Goal: Task Accomplishment & Management: Complete application form

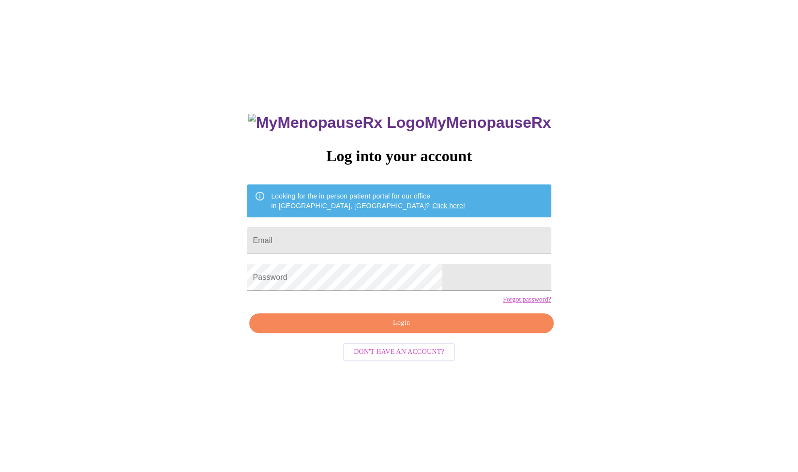
click at [330, 234] on input "Email" at bounding box center [399, 240] width 304 height 27
type input "kddexter@gmail.com"
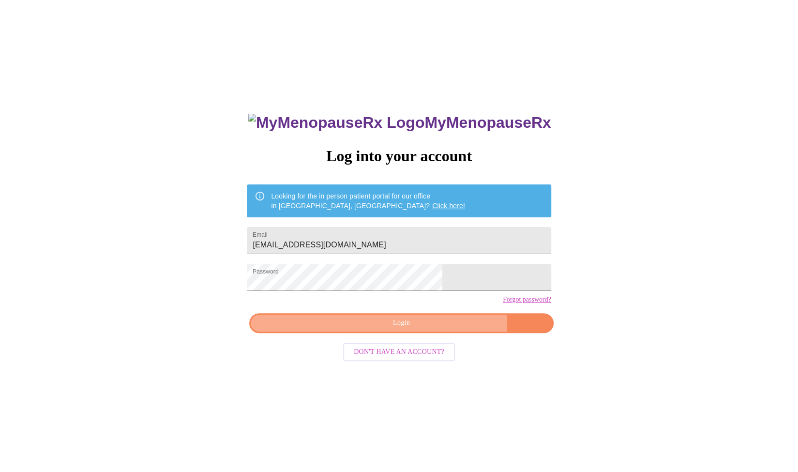
click at [433, 329] on span "Login" at bounding box center [402, 323] width 282 height 12
click at [280, 285] on div "MyMenopauseRx Log into your account Looking for the in person patient portal fo…" at bounding box center [399, 287] width 791 height 567
click at [503, 304] on link "Forgot password?" at bounding box center [527, 300] width 48 height 8
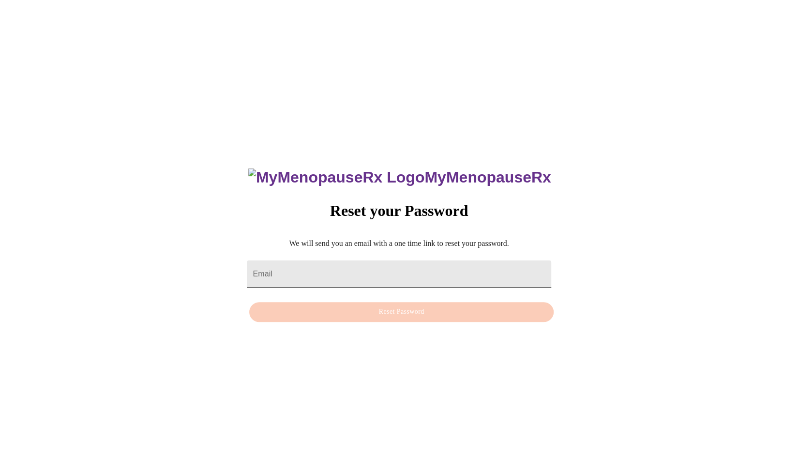
click at [364, 271] on input "Email" at bounding box center [399, 274] width 304 height 27
type input "[EMAIL_ADDRESS][DOMAIN_NAME]"
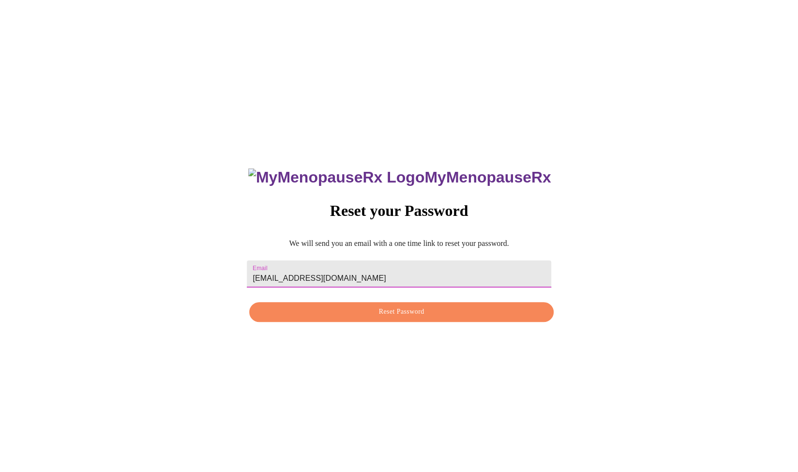
click at [378, 311] on span "Reset Password" at bounding box center [402, 312] width 282 height 12
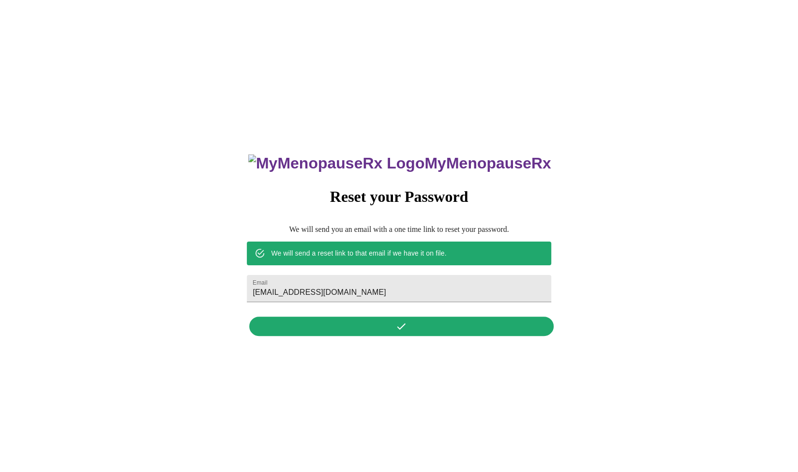
click at [381, 330] on div "MyMenopauseRx Reset your Password We will send you an email with a one time lin…" at bounding box center [398, 239] width 323 height 201
click at [402, 327] on div "MyMenopauseRx Reset your Password We will send you an email with a one time lin…" at bounding box center [398, 239] width 323 height 201
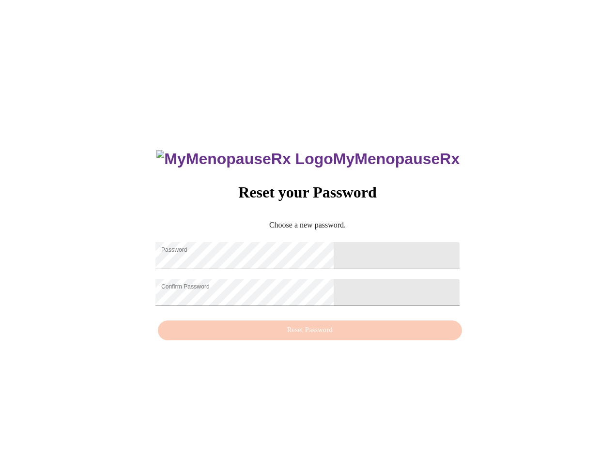
click at [142, 279] on div "MyMenopauseRx Reset your Password Choose a new password. Password Confirm Passw…" at bounding box center [307, 240] width 607 height 472
click at [148, 319] on div "MyMenopauseRx Reset your Password Choose a new password. Password Confirm Passw…" at bounding box center [307, 240] width 607 height 472
click at [316, 338] on div "MyMenopauseRx Reset your Password Choose a new password. Password Confirm Passw…" at bounding box center [307, 240] width 323 height 211
click at [187, 262] on div "MyMenopauseRx Reset your Password Choose a new password. Password Confirm Passw…" at bounding box center [307, 240] width 607 height 472
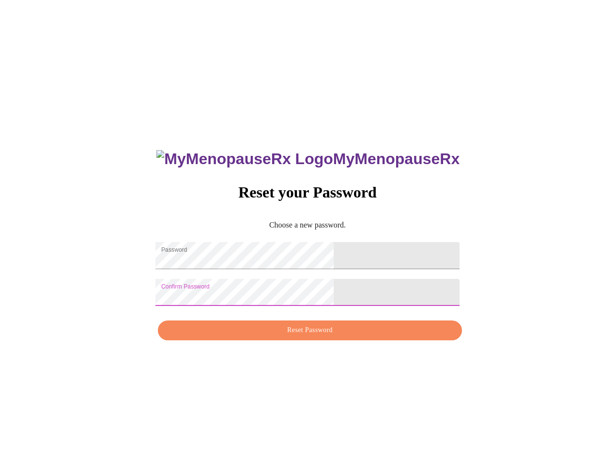
click at [322, 335] on span "Reset Password" at bounding box center [310, 330] width 282 height 12
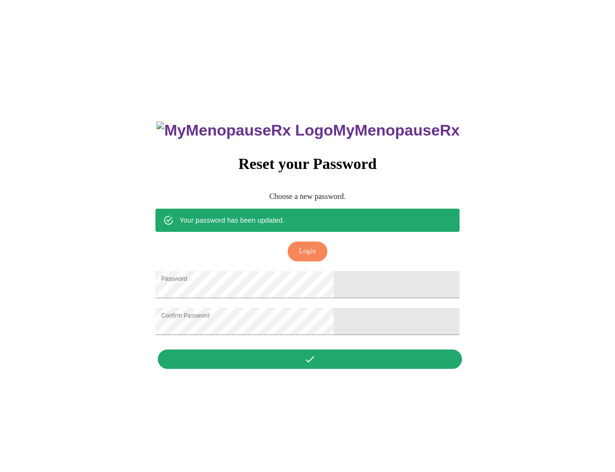
click at [313, 245] on span "Login" at bounding box center [307, 251] width 17 height 12
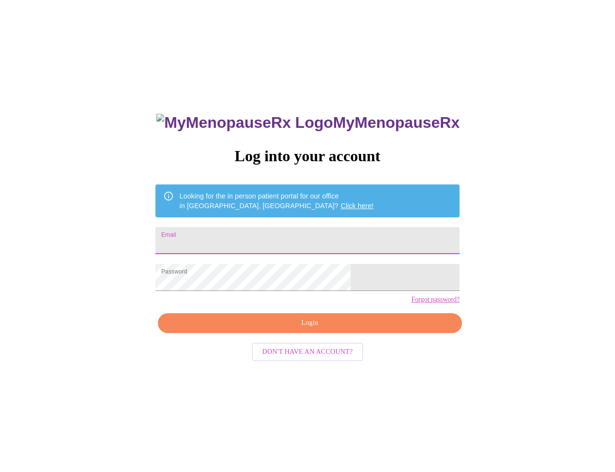
click at [299, 236] on input "Email" at bounding box center [307, 240] width 304 height 27
type input "[EMAIL_ADDRESS][DOMAIN_NAME]"
click at [299, 329] on span "Login" at bounding box center [310, 323] width 282 height 12
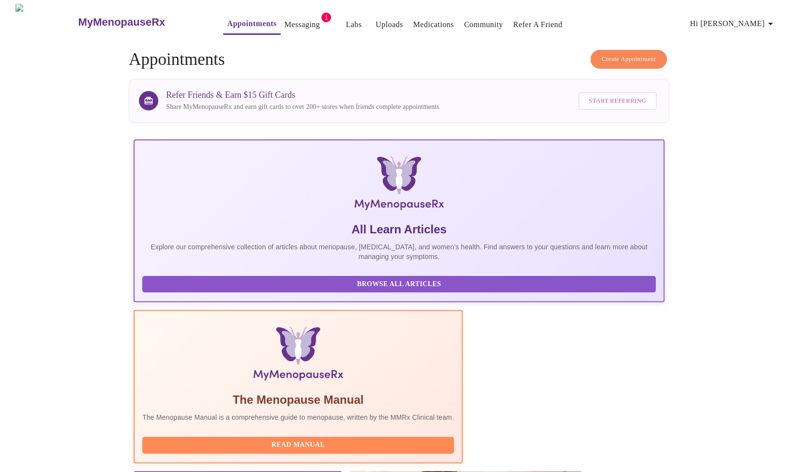
click at [285, 22] on link "Messaging" at bounding box center [302, 25] width 35 height 14
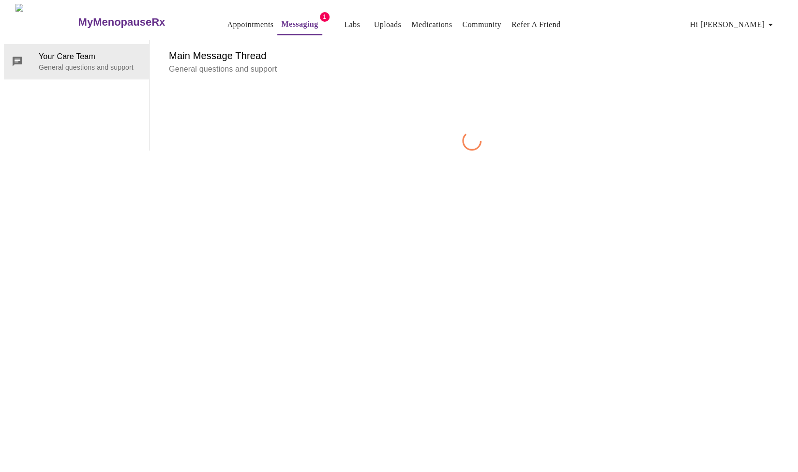
scroll to position [36, 0]
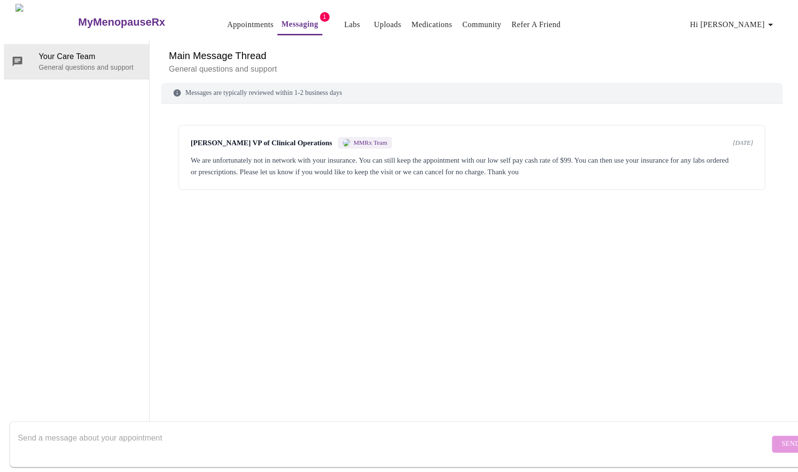
click at [272, 445] on textarea "Send a message about your appointment" at bounding box center [394, 444] width 752 height 31
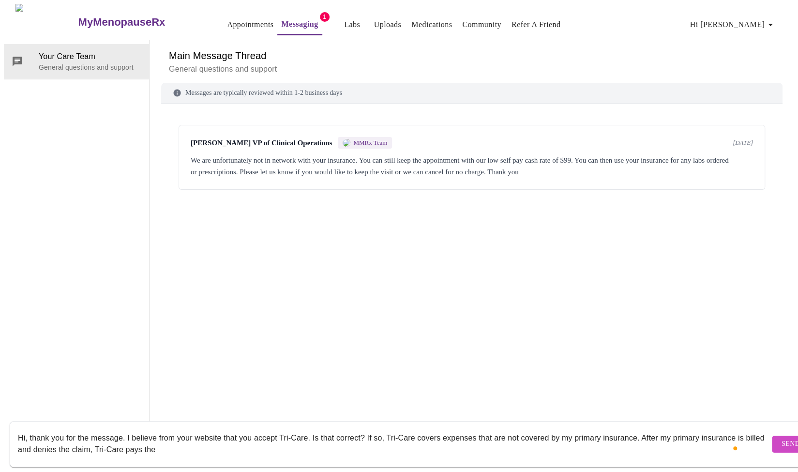
click at [78, 440] on textarea "Hi, thank you for the message. I believe from your website that you accept Tri-…" at bounding box center [394, 444] width 752 height 31
click at [184, 442] on textarea "Hi, thank you for the message. I believe from your website that you accept Tri-…" at bounding box center [394, 444] width 752 height 31
click at [188, 443] on textarea "Hi, thank you for the message. I believe from your website that you accept Tri-…" at bounding box center [394, 444] width 752 height 31
drag, startPoint x: 273, startPoint y: 434, endPoint x: 274, endPoint y: 441, distance: 6.4
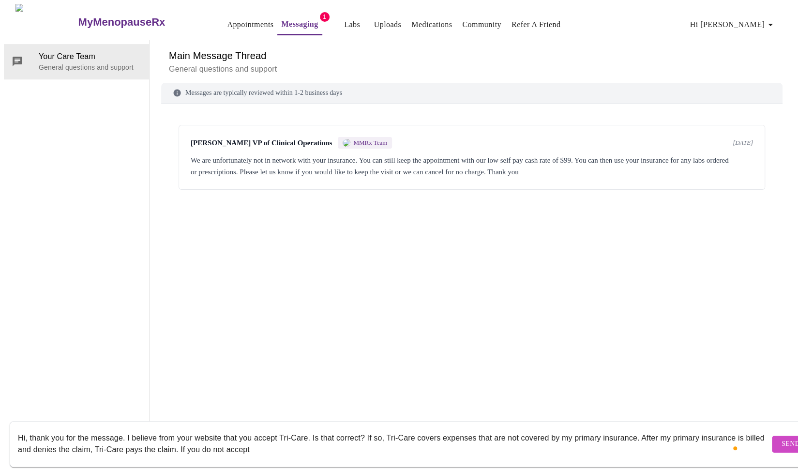
click at [274, 441] on textarea "Hi, thank you for the message. I believe from your website that you accept Tri-…" at bounding box center [394, 444] width 752 height 31
type textarea "Hi, thank you for the message. I believe from your website that you accept Tri-…"
click at [782, 438] on span "Send" at bounding box center [791, 444] width 18 height 12
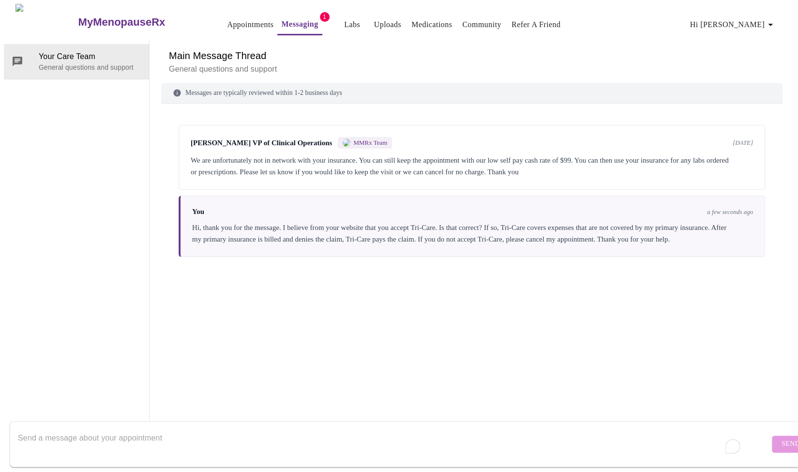
scroll to position [0, 0]
click at [374, 21] on link "Uploads" at bounding box center [388, 25] width 28 height 14
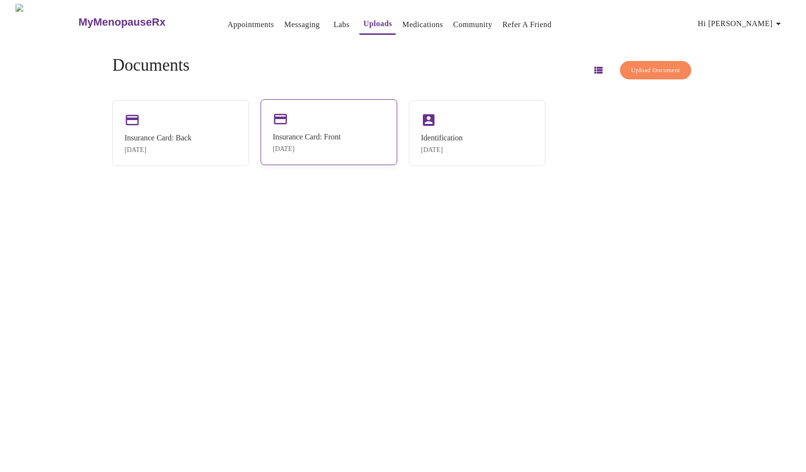
click at [328, 140] on div "Insurance Card: Front" at bounding box center [307, 137] width 68 height 9
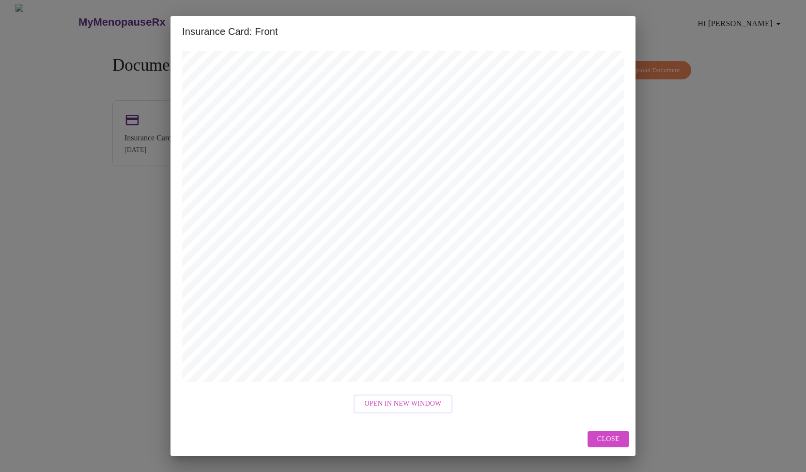
click at [615, 436] on span "Close" at bounding box center [608, 439] width 22 height 12
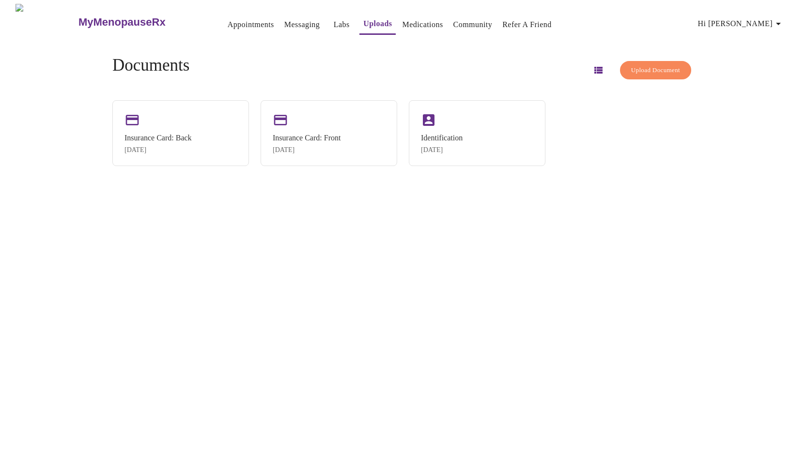
click at [334, 23] on link "Labs" at bounding box center [342, 25] width 16 height 14
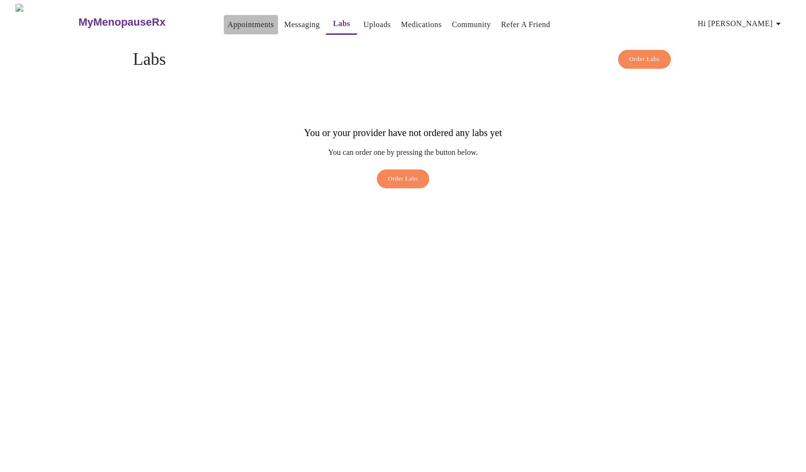
click at [228, 22] on link "Appointments" at bounding box center [251, 25] width 46 height 14
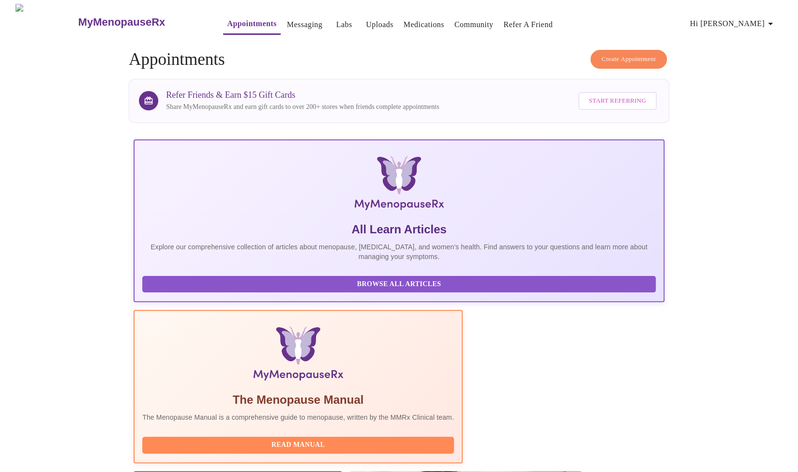
scroll to position [57, 0]
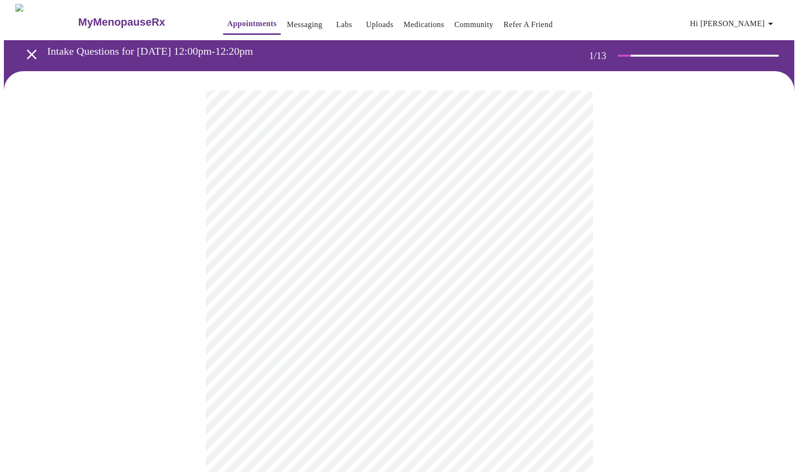
click at [457, 217] on body "MyMenopauseRx Appointments Messaging Labs Uploads Medications Community Refer a…" at bounding box center [399, 448] width 791 height 889
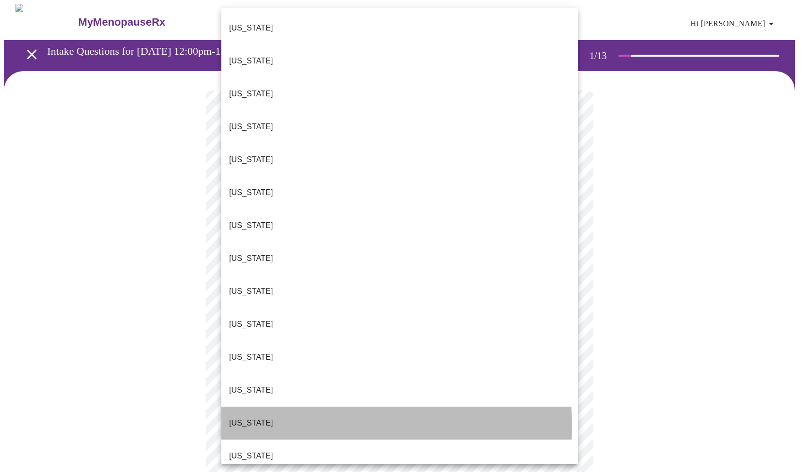
click at [303, 407] on li "[US_STATE]" at bounding box center [399, 423] width 356 height 33
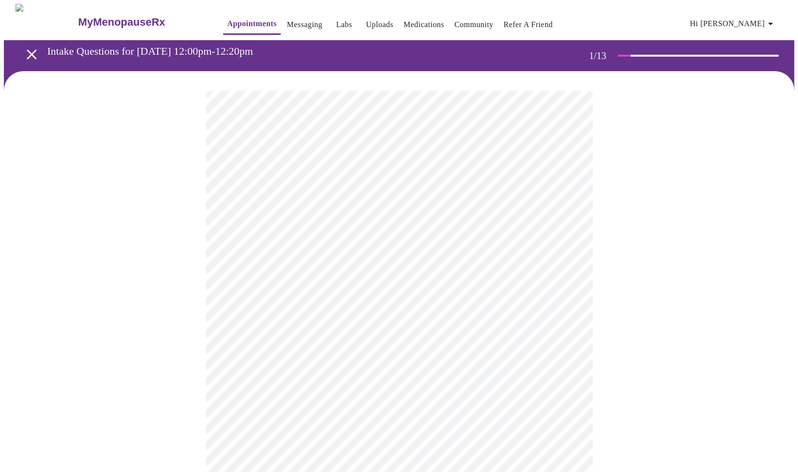
click at [339, 278] on body "MyMenopauseRx Appointments Messaging Labs Uploads Medications Community Refer a…" at bounding box center [399, 445] width 791 height 883
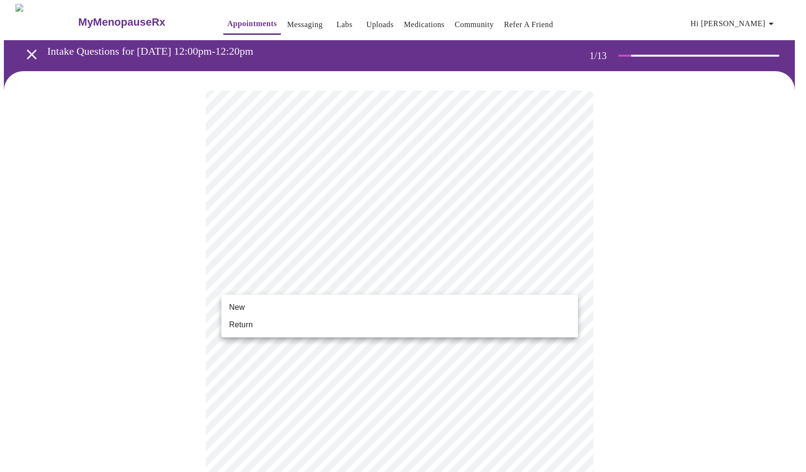
click at [268, 305] on li "New" at bounding box center [399, 307] width 356 height 17
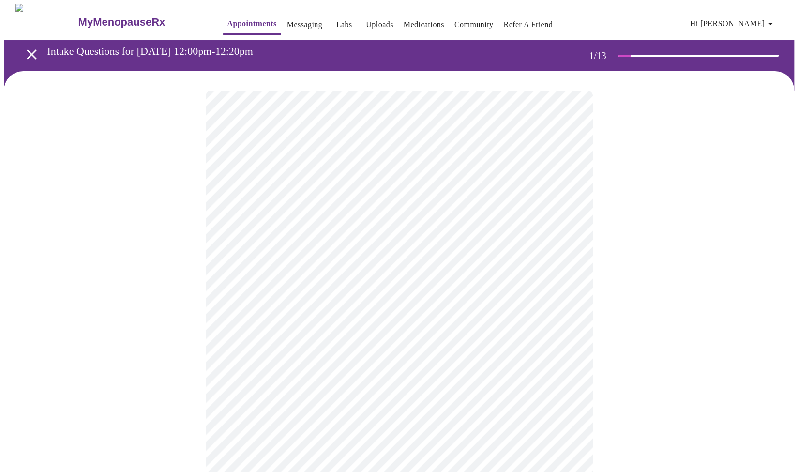
click at [133, 315] on div at bounding box center [399, 472] width 791 height 802
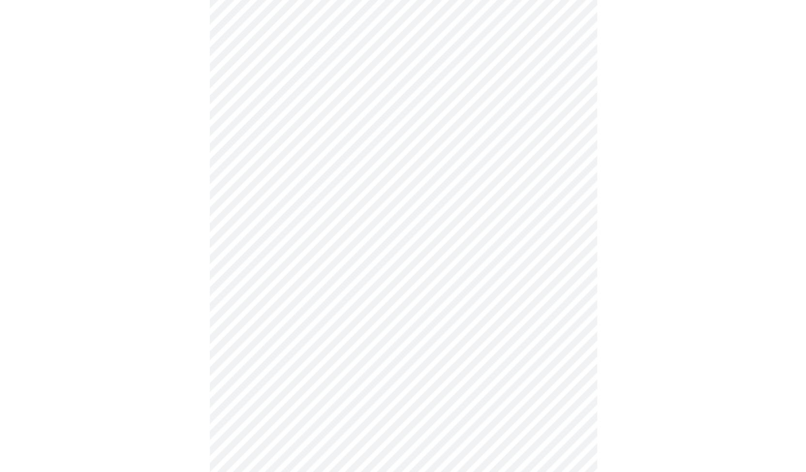
scroll to position [397, 0]
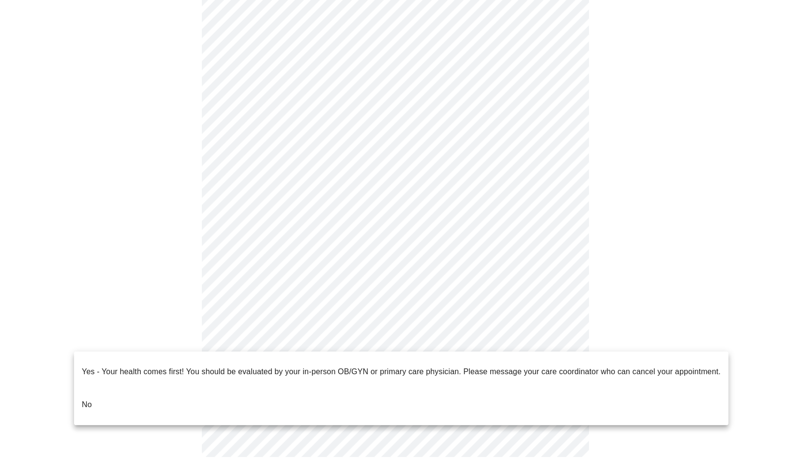
click at [468, 337] on body "MyMenopauseRx Appointments Messaging Labs Uploads Medications Community Refer a…" at bounding box center [399, 42] width 791 height 870
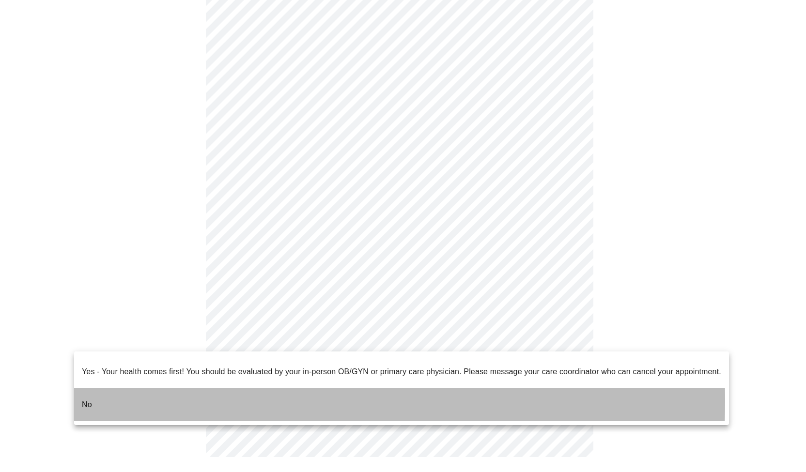
click at [83, 399] on p "No" at bounding box center [87, 405] width 10 height 12
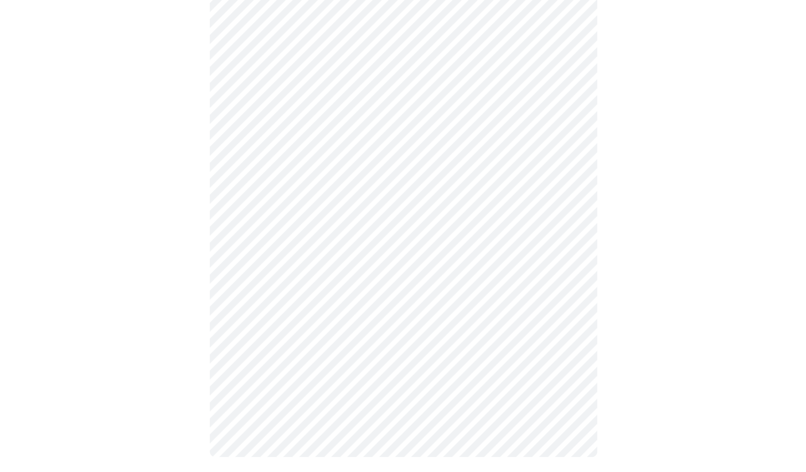
scroll to position [0, 0]
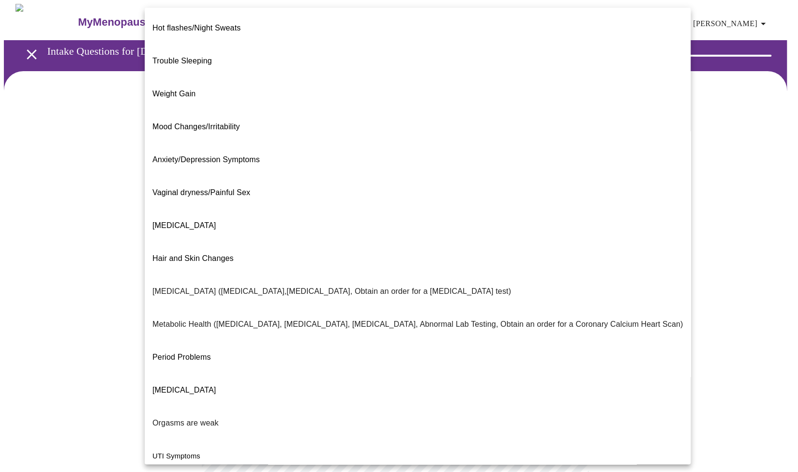
click at [446, 200] on body "MyMenopauseRx Appointments Messaging Labs Uploads Medications Community Refer a…" at bounding box center [399, 295] width 791 height 582
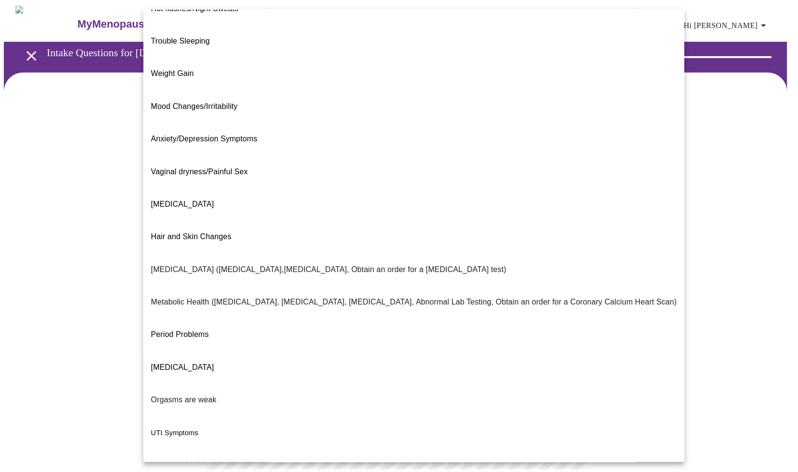
scroll to position [29, 0]
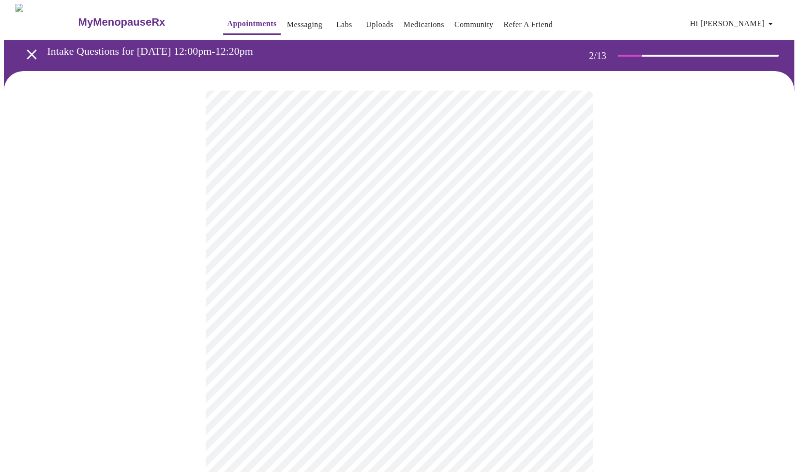
click at [309, 299] on body "MyMenopauseRx Appointments Messaging Labs Uploads Medications Community Refer a…" at bounding box center [399, 292] width 791 height 576
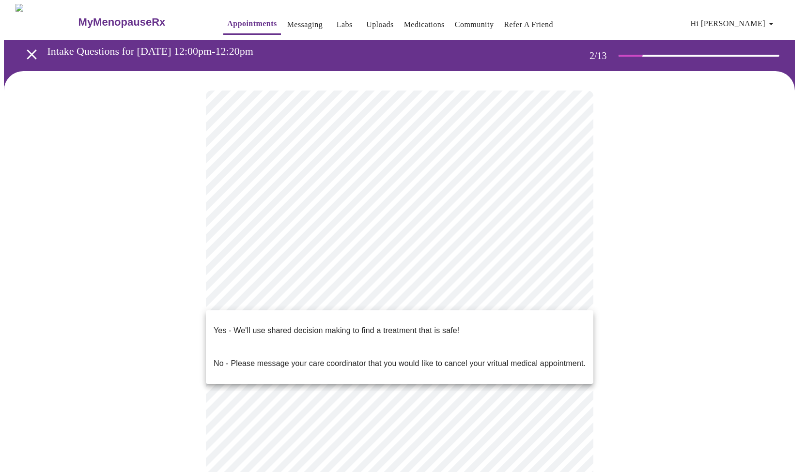
click at [334, 325] on p "Yes - We'll use shared decision making to find a treatment that is safe!" at bounding box center [336, 331] width 245 height 12
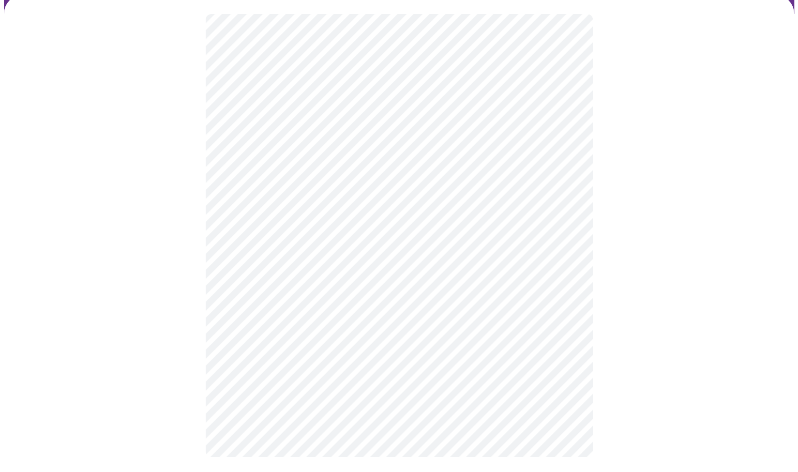
scroll to position [0, 0]
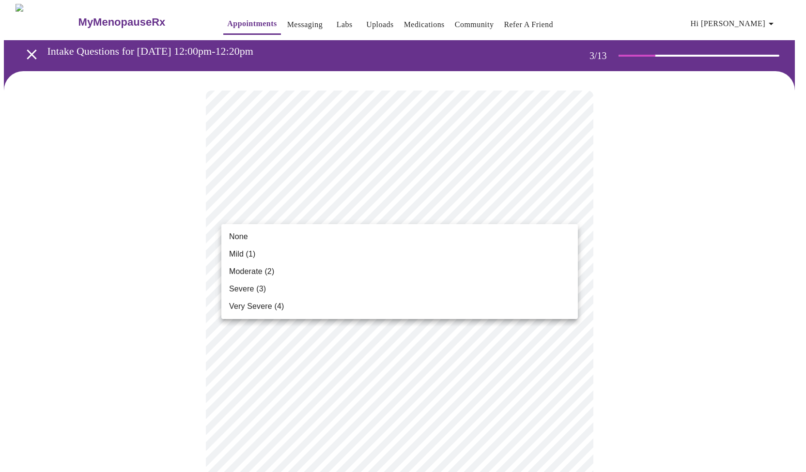
click at [237, 259] on span "Mild (1)" at bounding box center [242, 254] width 27 height 12
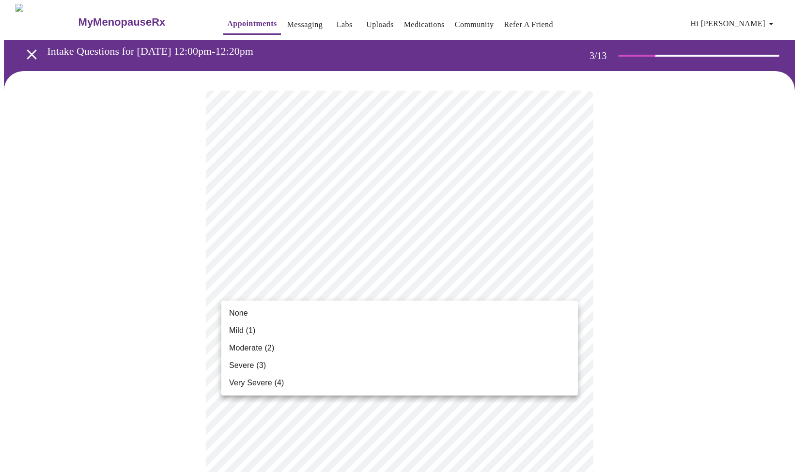
click at [247, 310] on span "None" at bounding box center [238, 313] width 19 height 12
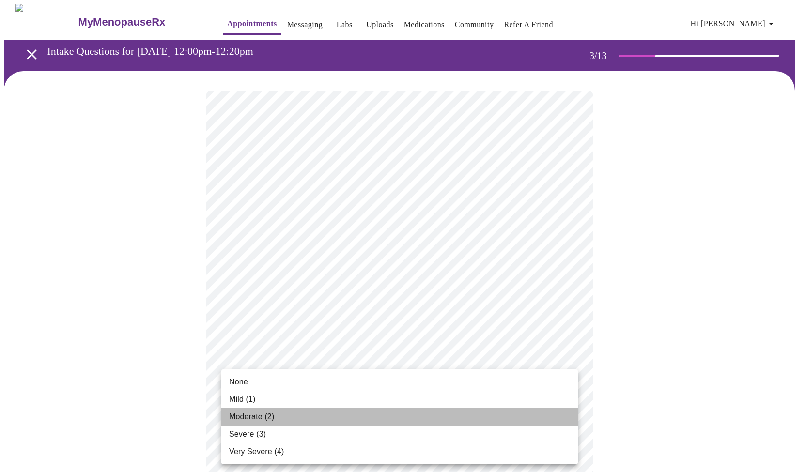
click at [259, 414] on span "Moderate (2)" at bounding box center [251, 417] width 45 height 12
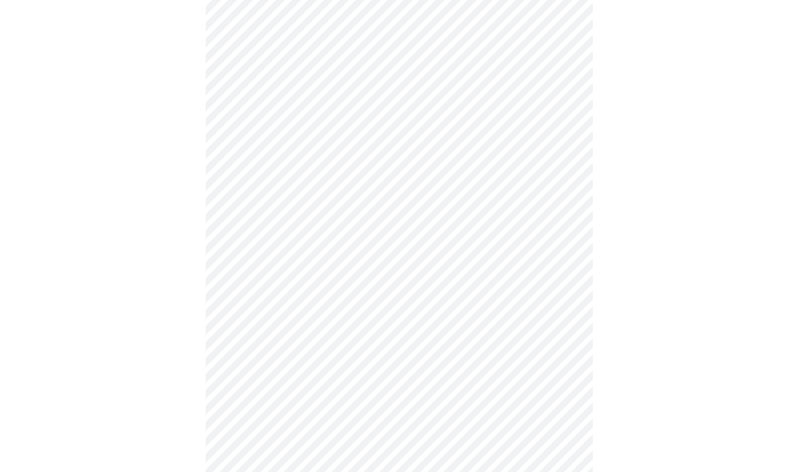
scroll to position [117, 0]
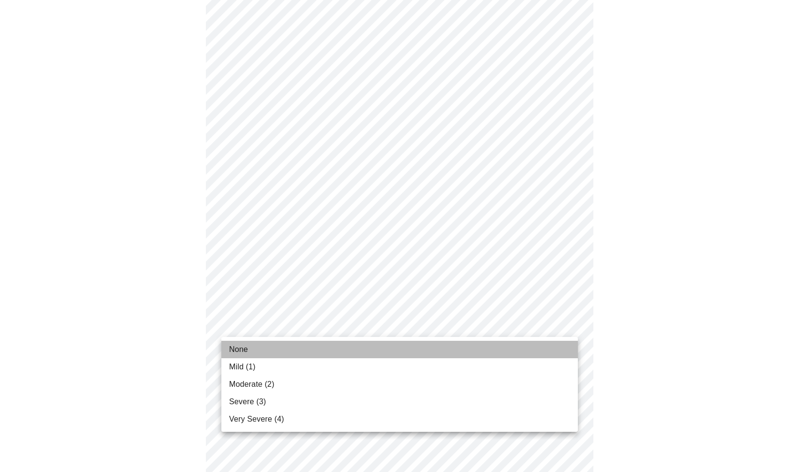
click at [256, 348] on li "None" at bounding box center [399, 349] width 356 height 17
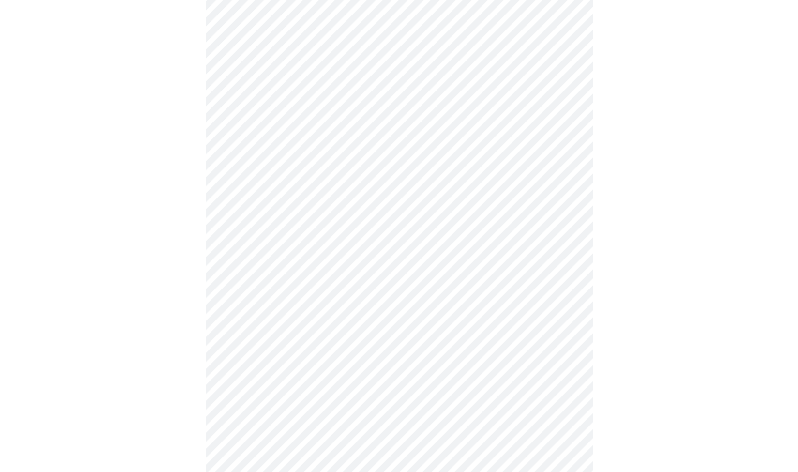
scroll to position [185, 0]
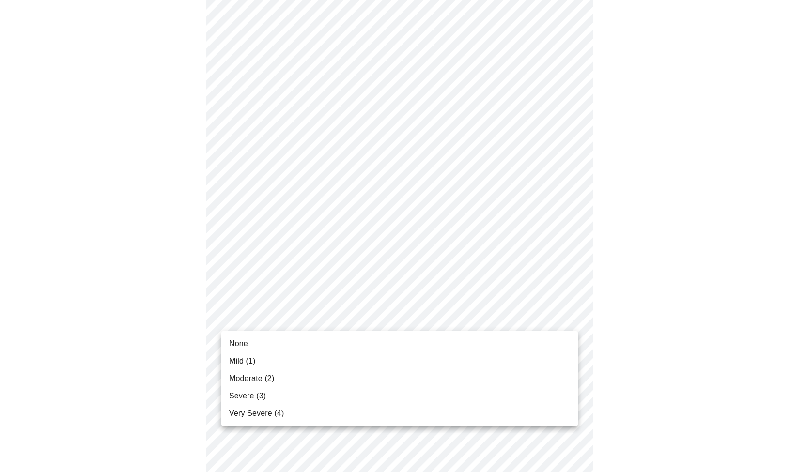
click at [344, 320] on body "MyMenopauseRx Appointments Messaging Labs Uploads Medications Community Refer a…" at bounding box center [403, 435] width 798 height 1234
click at [259, 343] on li "None" at bounding box center [399, 343] width 356 height 17
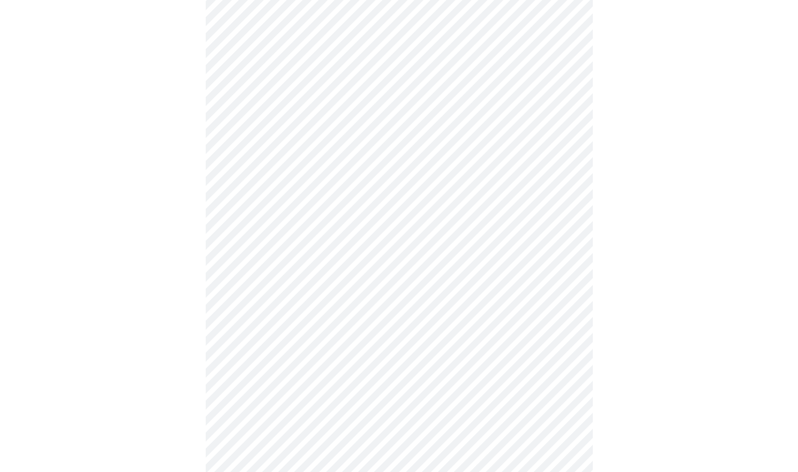
click at [262, 378] on body "MyMenopauseRx Appointments Messaging Labs Uploads Medications Community Refer a…" at bounding box center [399, 428] width 791 height 1220
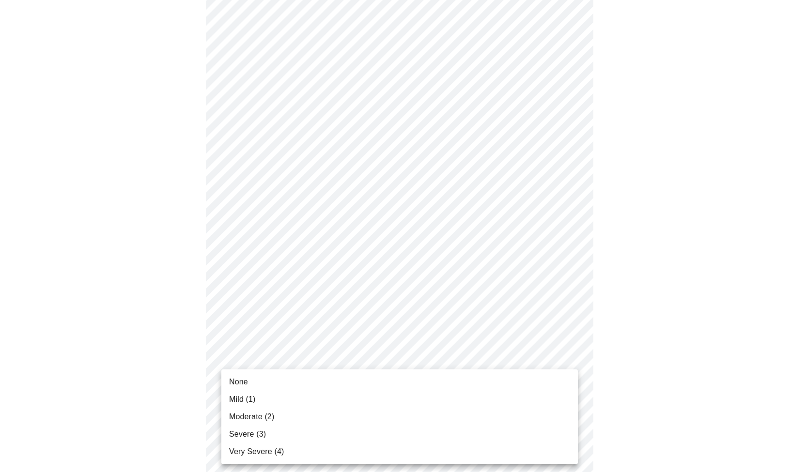
click at [255, 383] on li "None" at bounding box center [399, 381] width 356 height 17
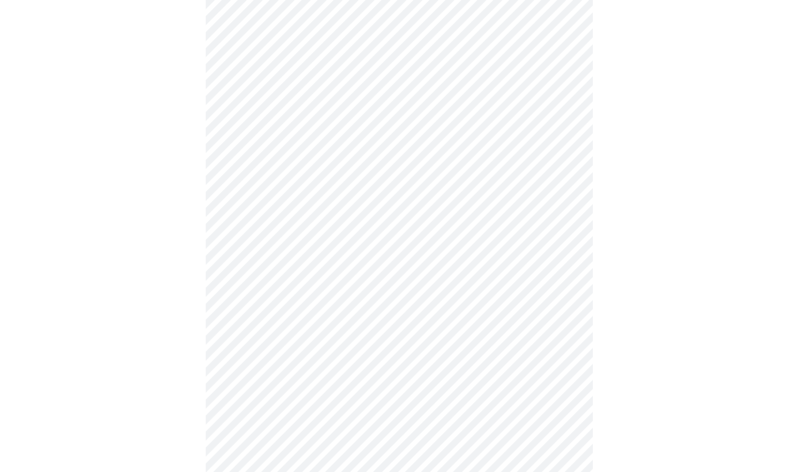
scroll to position [315, 0]
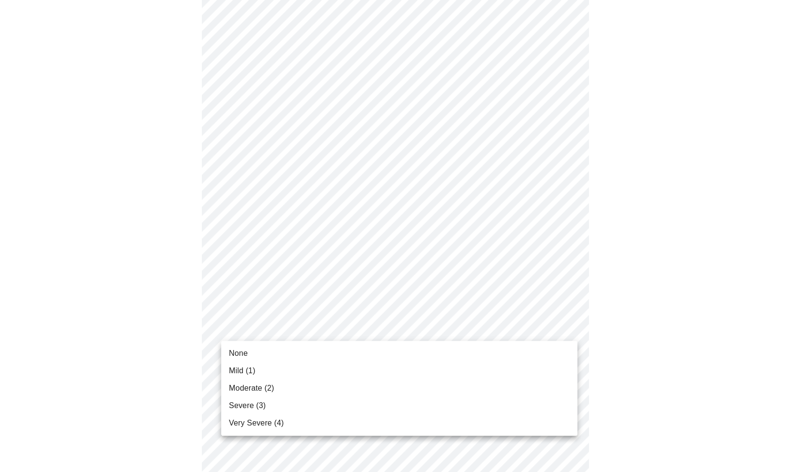
click at [298, 328] on body "MyMenopauseRx Appointments Messaging Labs Uploads Medications Community Refer a…" at bounding box center [399, 292] width 791 height 1207
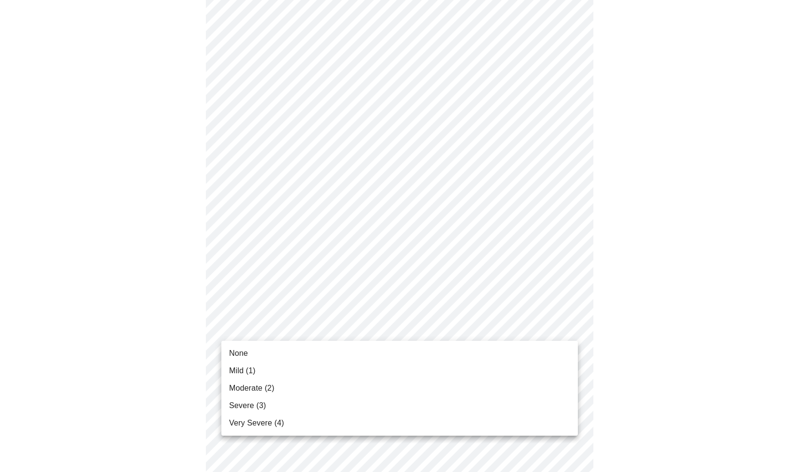
click at [250, 403] on span "Severe (3)" at bounding box center [247, 406] width 37 height 12
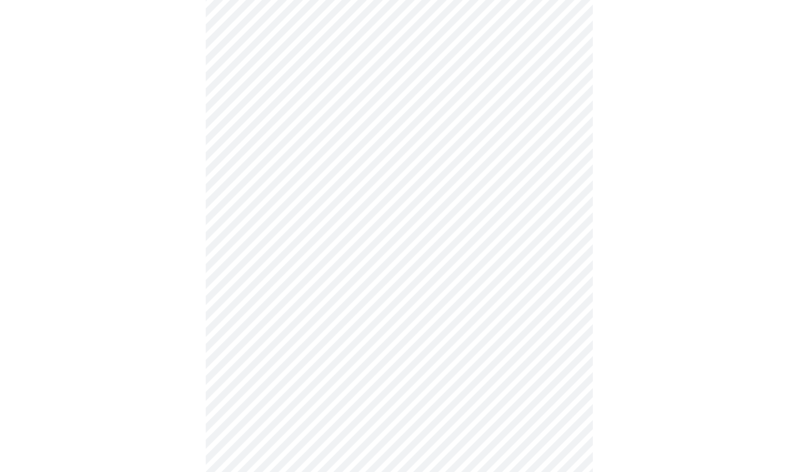
scroll to position [370, 0]
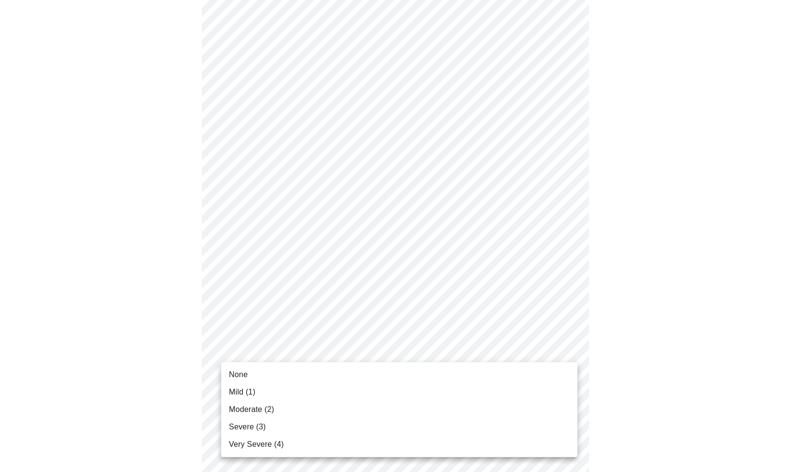
click at [264, 352] on body "MyMenopauseRx Appointments Messaging Labs Uploads Medications Community Refer a…" at bounding box center [399, 229] width 791 height 1193
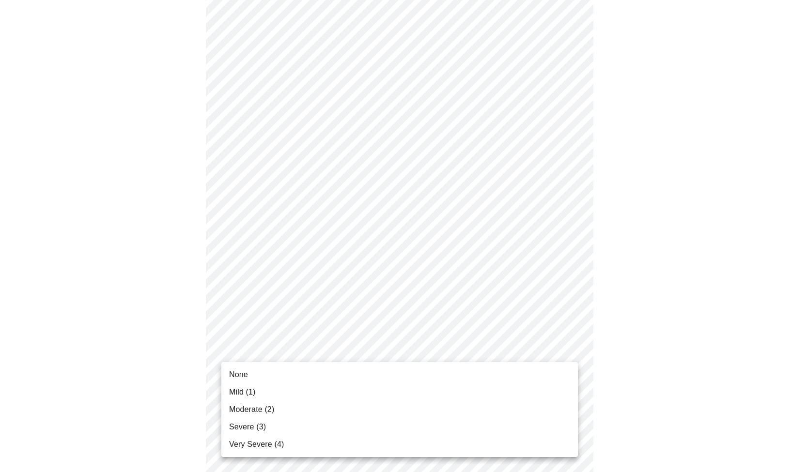
click at [252, 409] on span "Moderate (2)" at bounding box center [251, 410] width 45 height 12
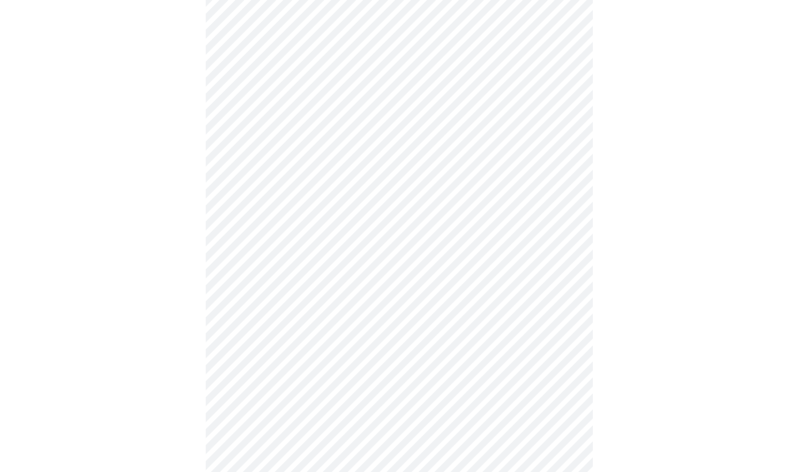
scroll to position [445, 0]
click at [332, 354] on body "MyMenopauseRx Appointments Messaging Labs Uploads Medications Community Refer a…" at bounding box center [399, 149] width 791 height 1180
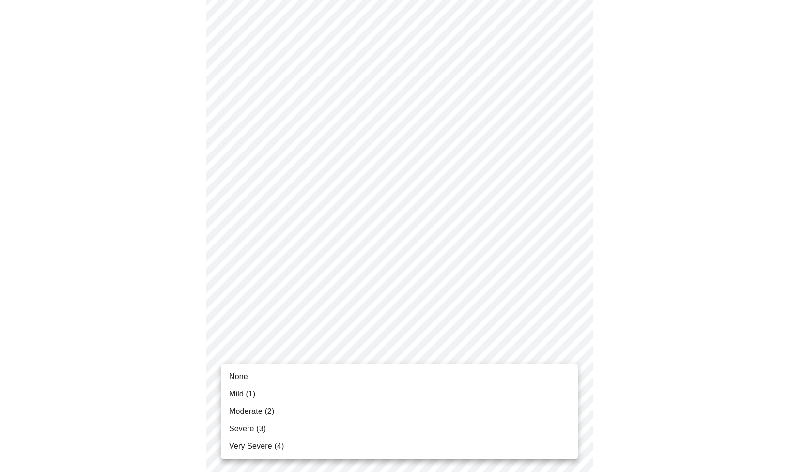
click at [271, 412] on span "Moderate (2)" at bounding box center [251, 412] width 45 height 12
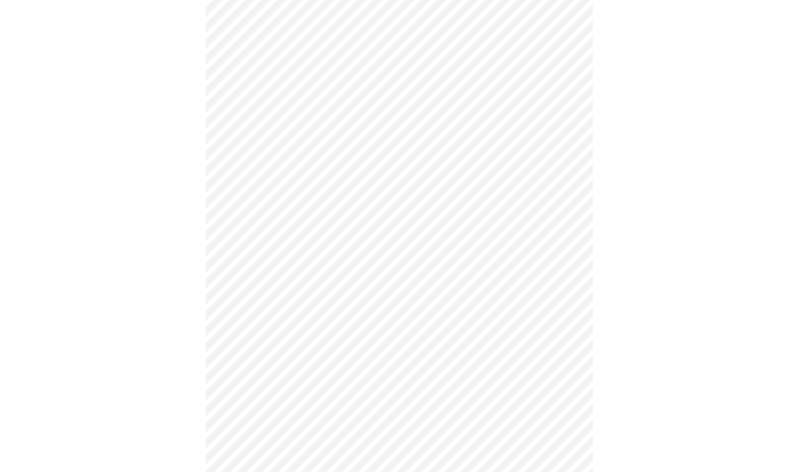
scroll to position [531, 0]
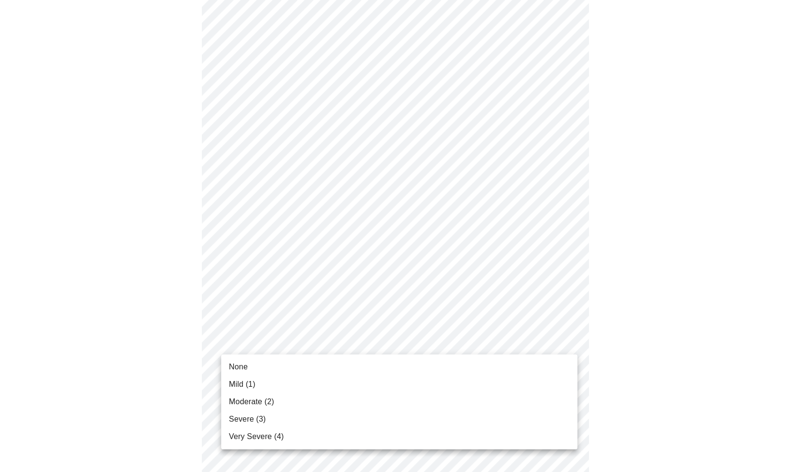
click at [347, 338] on body "MyMenopauseRx Appointments Messaging Labs Uploads Medications Community Refer a…" at bounding box center [399, 56] width 791 height 1166
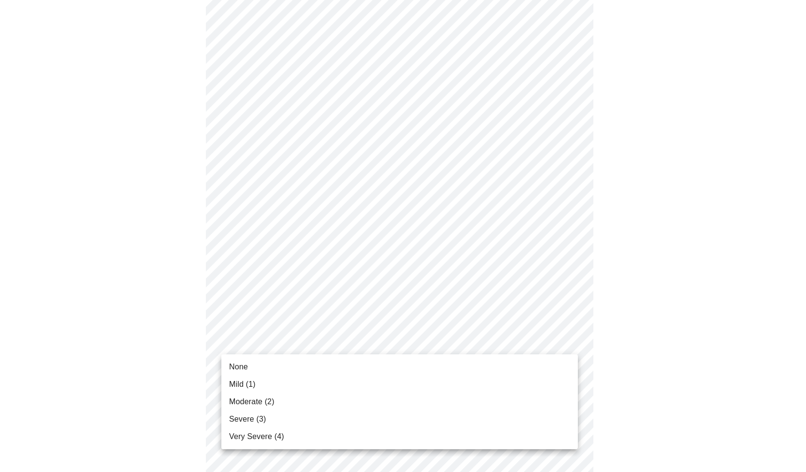
click at [249, 366] on li "None" at bounding box center [399, 366] width 356 height 17
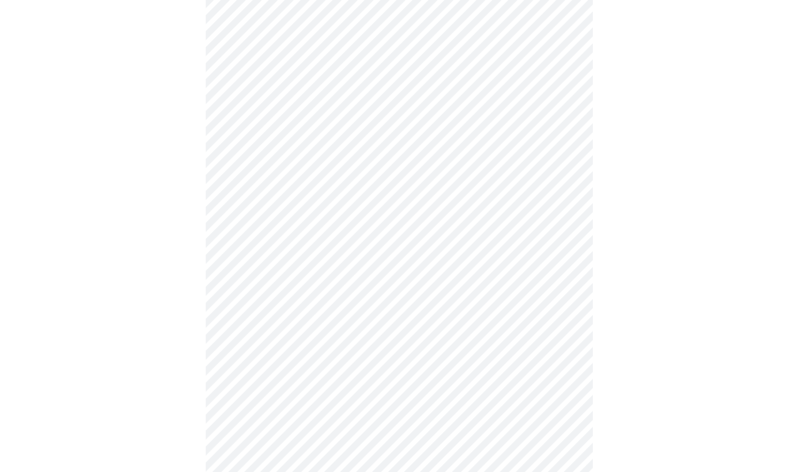
scroll to position [604, 0]
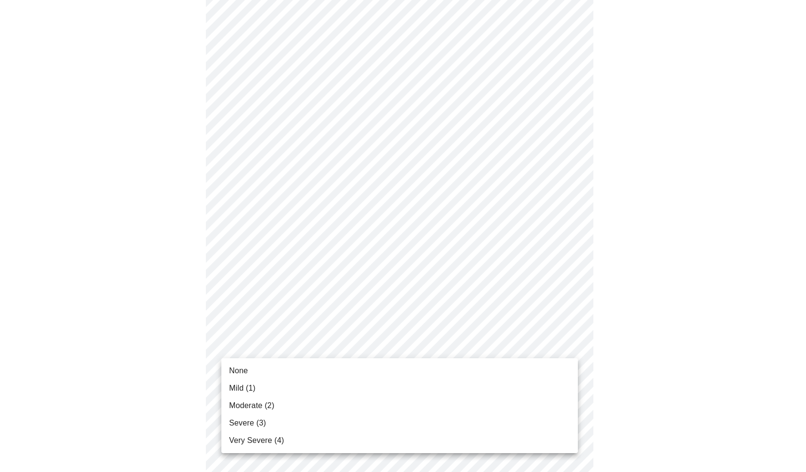
click at [269, 405] on span "Moderate (2)" at bounding box center [251, 406] width 45 height 12
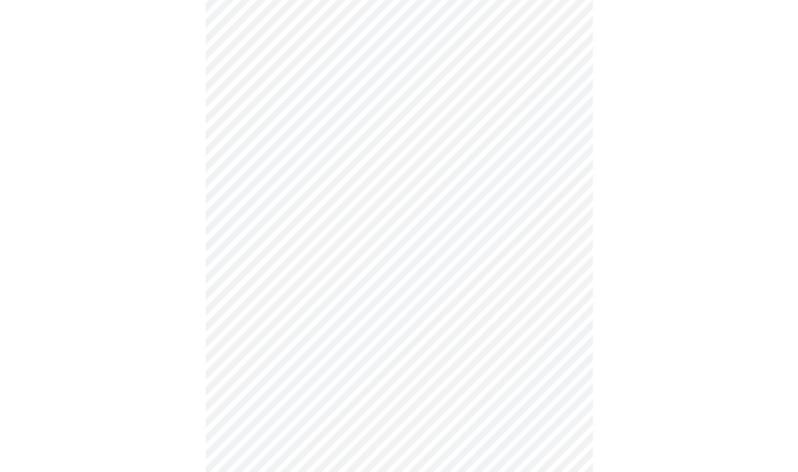
scroll to position [276, 0]
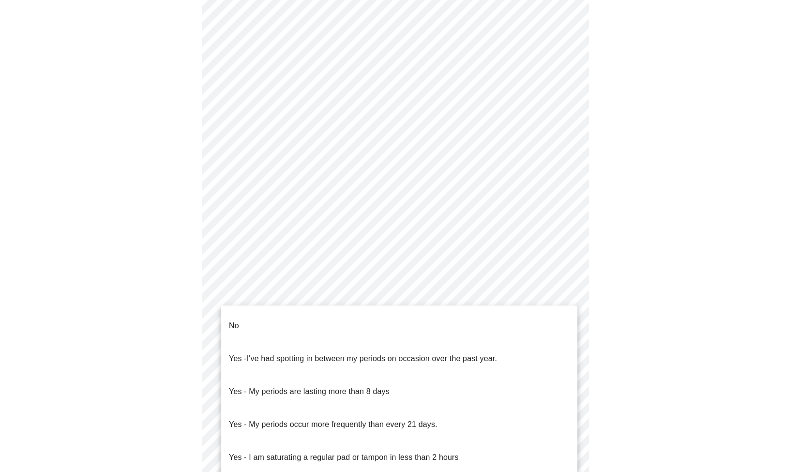
click at [445, 332] on body "MyMenopauseRx Appointments Messaging Labs Uploads Medications Community Refer a…" at bounding box center [399, 216] width 791 height 976
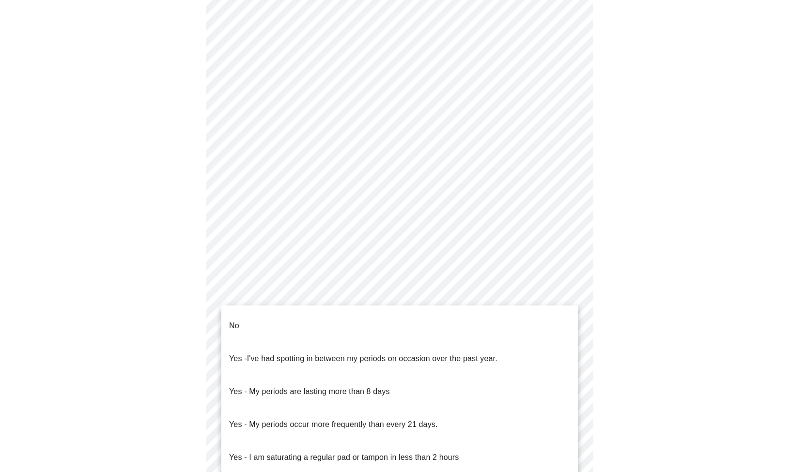
click at [253, 321] on li "No" at bounding box center [399, 325] width 356 height 33
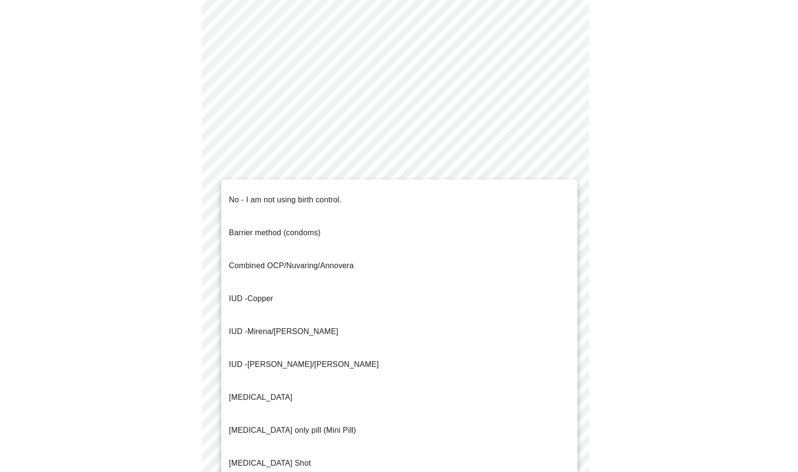
click at [298, 401] on body "MyMenopauseRx Appointments Messaging Labs Uploads Medications Community Refer a…" at bounding box center [399, 213] width 791 height 970
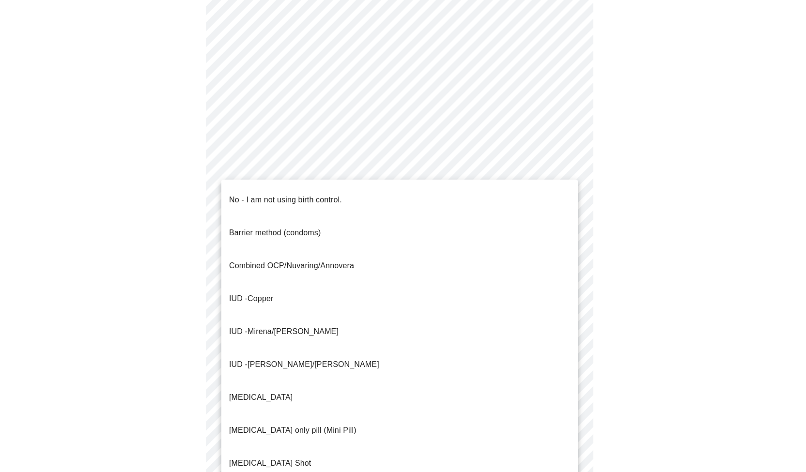
click at [298, 194] on p "No - I am not using birth control." at bounding box center [285, 200] width 113 height 12
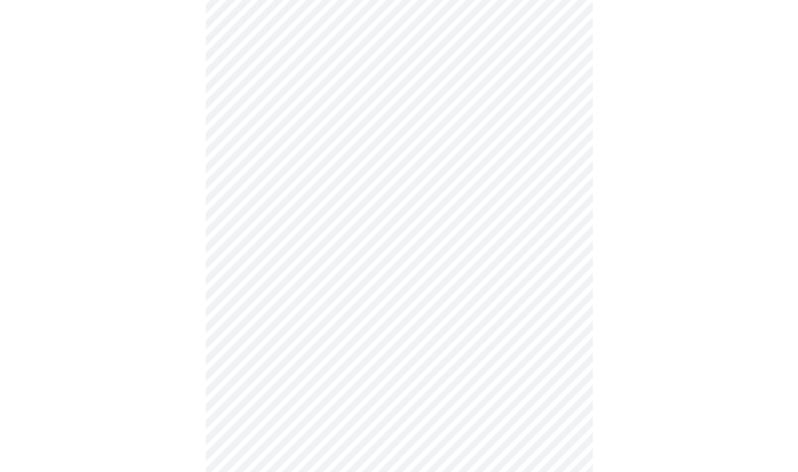
scroll to position [454, 0]
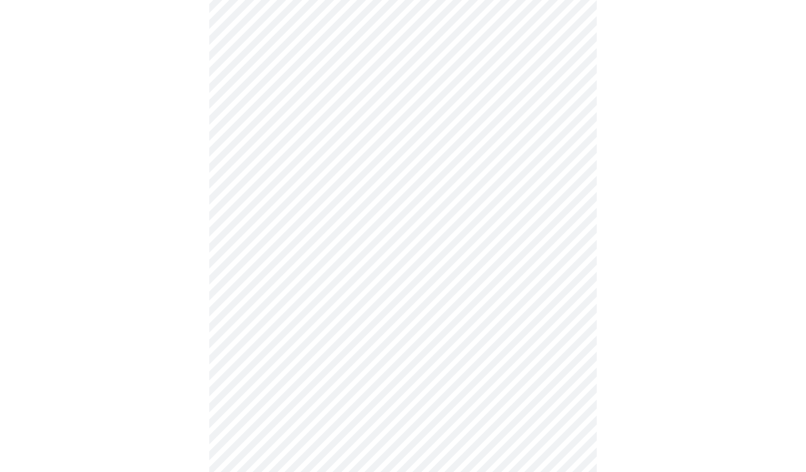
click at [355, 295] on body "MyMenopauseRx Appointments Messaging Labs Uploads Medications Community Refer a…" at bounding box center [403, 32] width 798 height 964
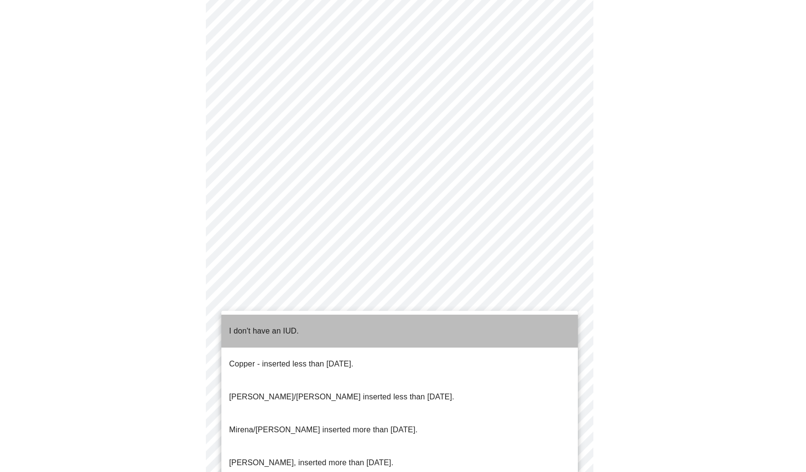
click at [262, 328] on p "I don't have an IUD." at bounding box center [264, 331] width 70 height 12
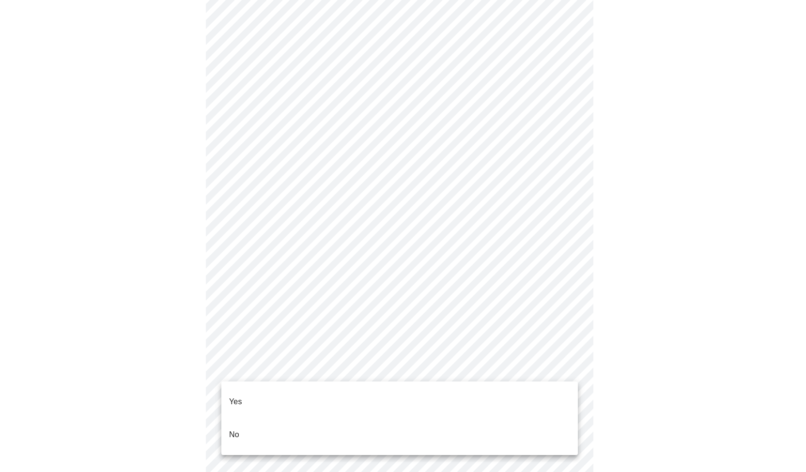
click at [287, 371] on body "MyMenopauseRx Appointments Messaging Labs Uploads Medications Community Refer a…" at bounding box center [403, 29] width 798 height 958
click at [256, 396] on li "Yes" at bounding box center [399, 401] width 356 height 33
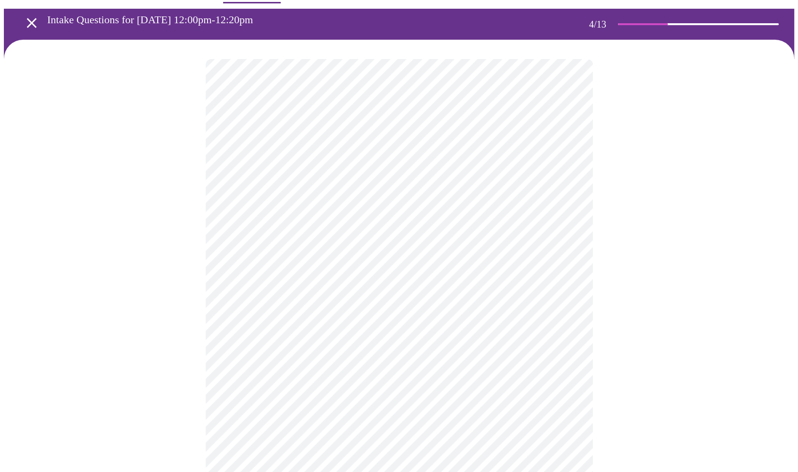
scroll to position [29, 0]
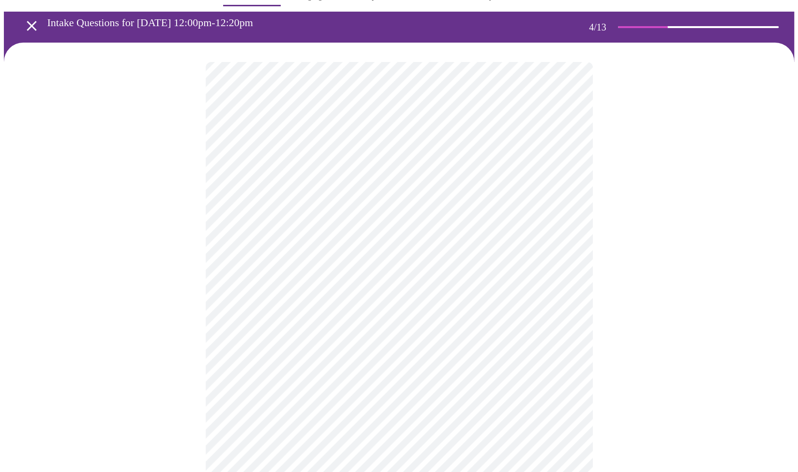
click at [134, 255] on div at bounding box center [399, 475] width 791 height 864
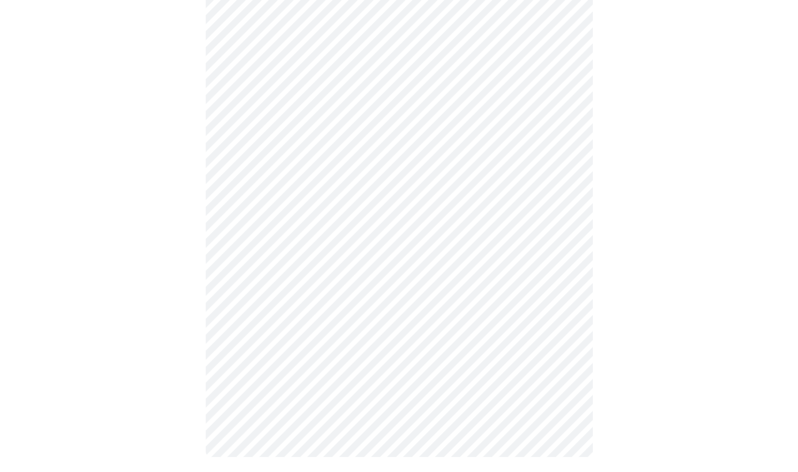
scroll to position [0, 0]
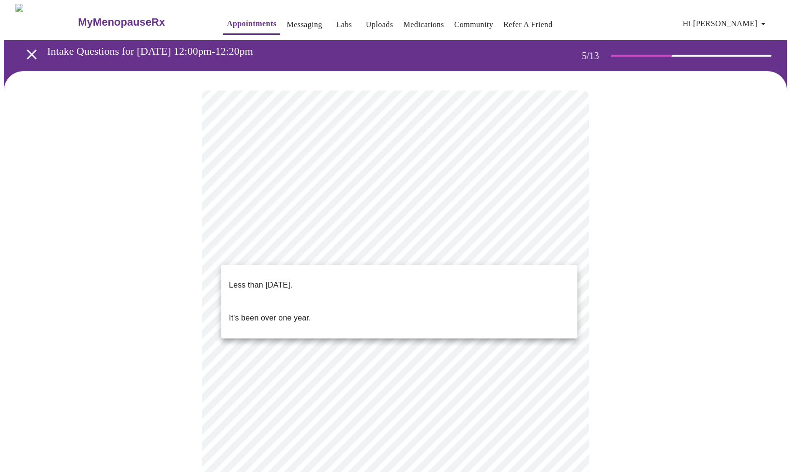
click at [398, 254] on body "MyMenopauseRx Appointments Messaging Labs Uploads Medications Community Refer a…" at bounding box center [399, 396] width 791 height 784
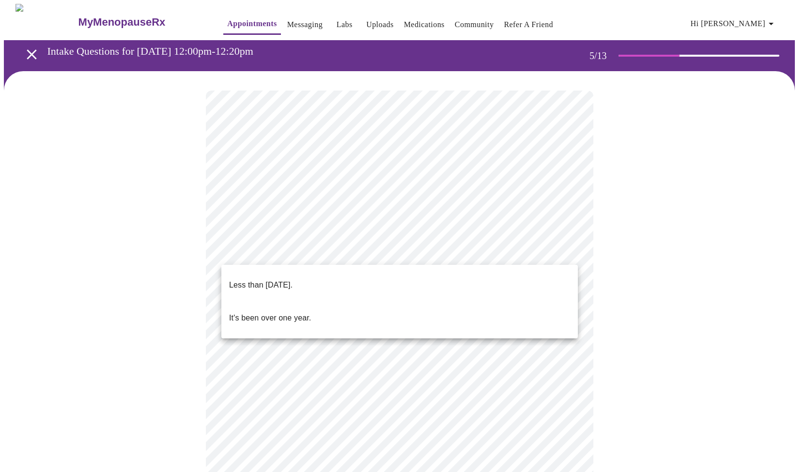
click at [276, 279] on p "Less than [DATE]." at bounding box center [260, 285] width 63 height 12
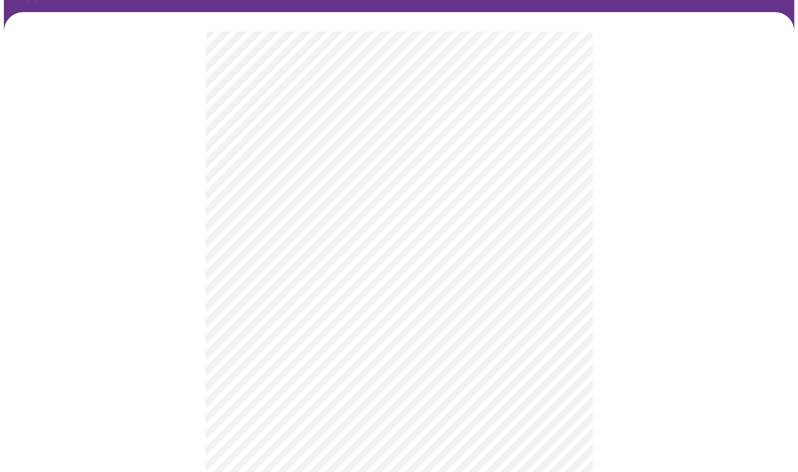
scroll to position [49, 0]
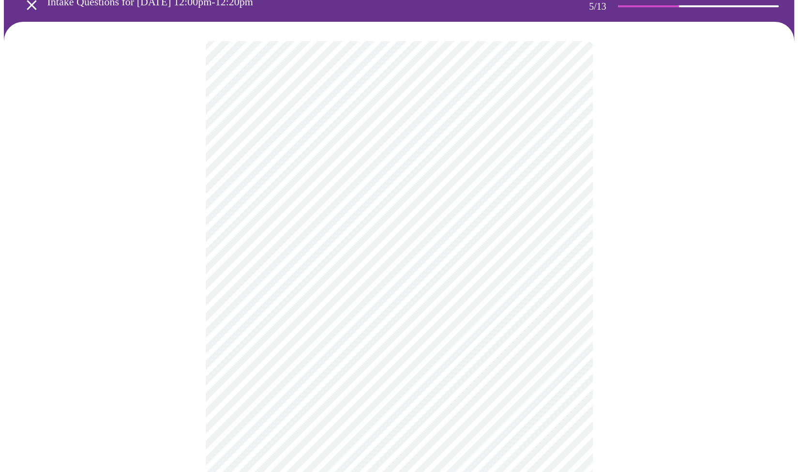
click at [257, 287] on body "MyMenopauseRx Appointments Messaging Labs Uploads Medications Community Refer a…" at bounding box center [399, 312] width 791 height 716
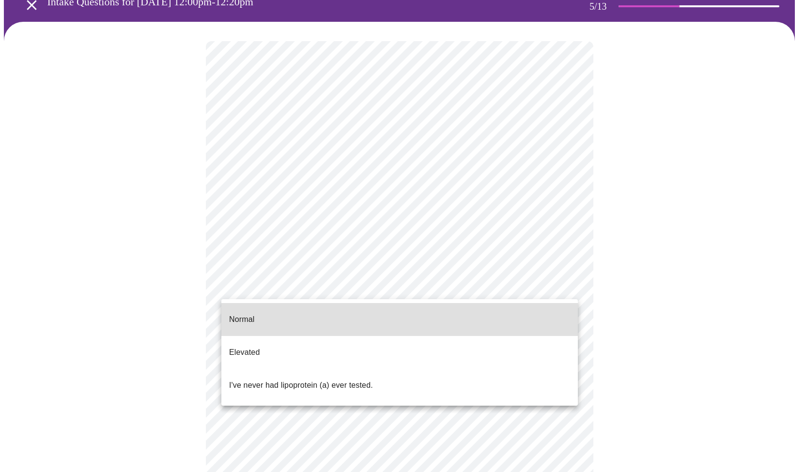
click at [307, 380] on p "I've never had lipoprotein (a) ever tested." at bounding box center [301, 386] width 144 height 12
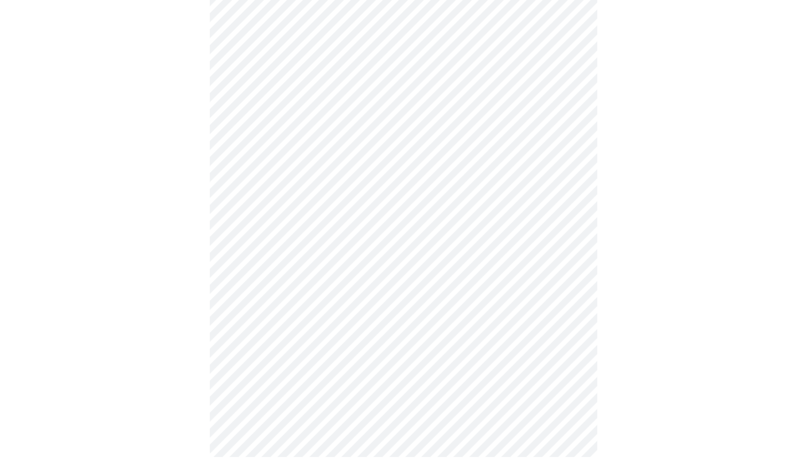
scroll to position [0, 0]
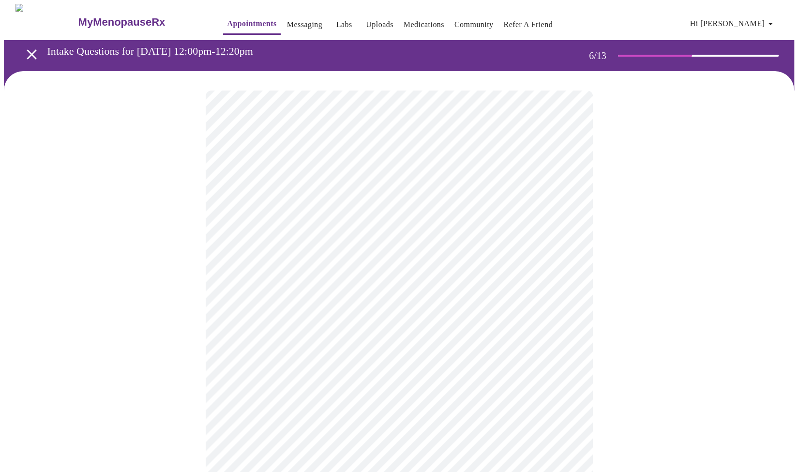
click at [285, 282] on body "MyMenopauseRx Appointments Messaging Labs Uploads Medications Community Refer a…" at bounding box center [399, 262] width 791 height 517
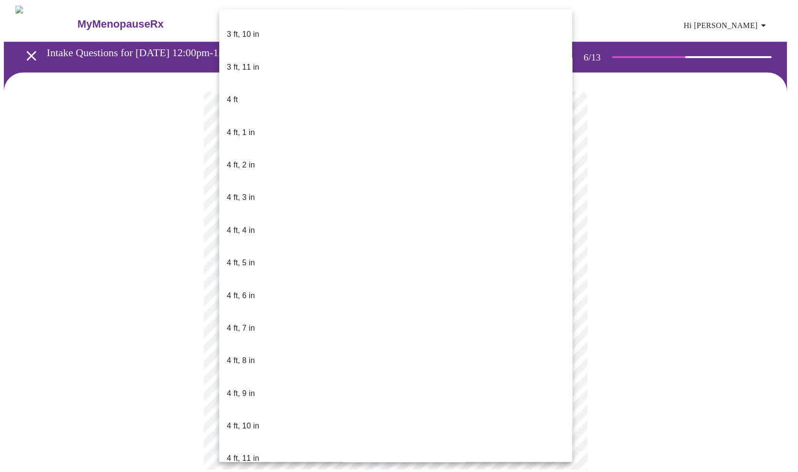
scroll to position [325, 0]
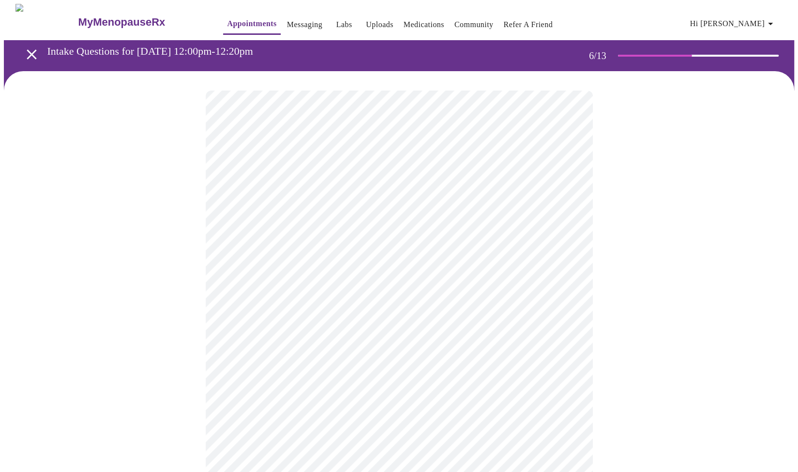
click at [272, 434] on span "5 ft, 2 in" at bounding box center [282, 441] width 21 height 15
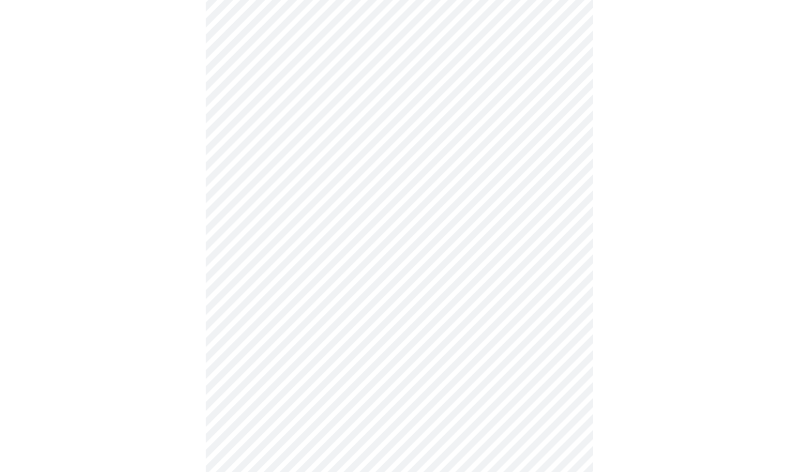
scroll to position [2581, 0]
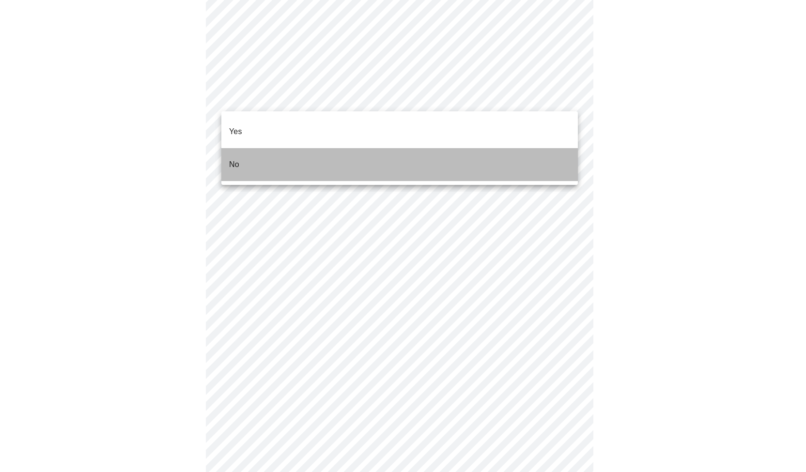
click at [283, 149] on li "No" at bounding box center [399, 164] width 356 height 33
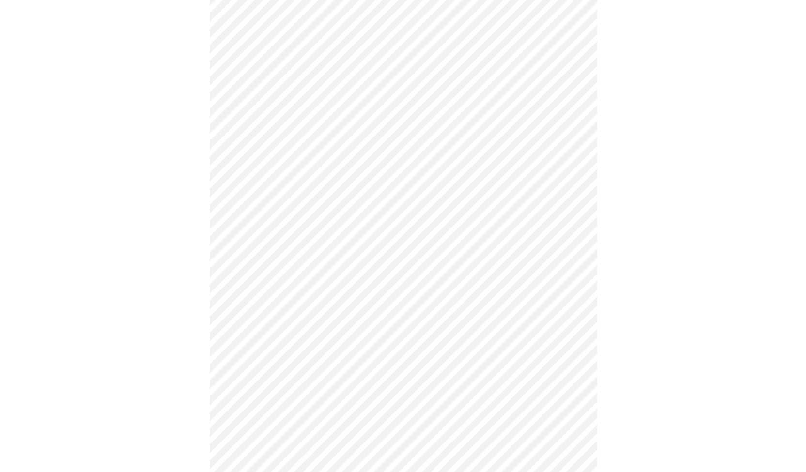
scroll to position [471, 0]
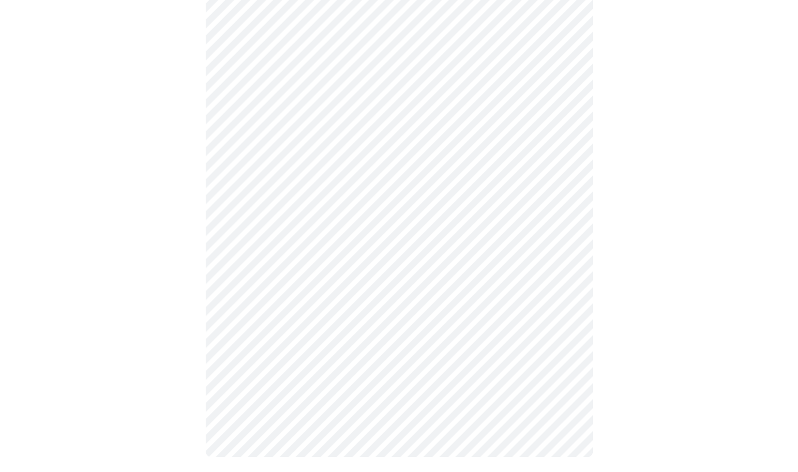
click at [338, 335] on body "MyMenopauseRx Appointments Messaging Labs Uploads Medications Community Refer a…" at bounding box center [399, 4] width 791 height 943
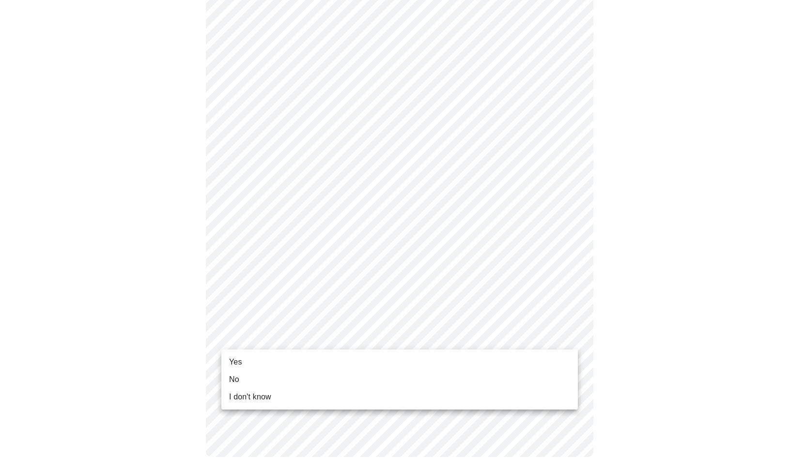
click at [239, 359] on span "Yes" at bounding box center [235, 362] width 13 height 12
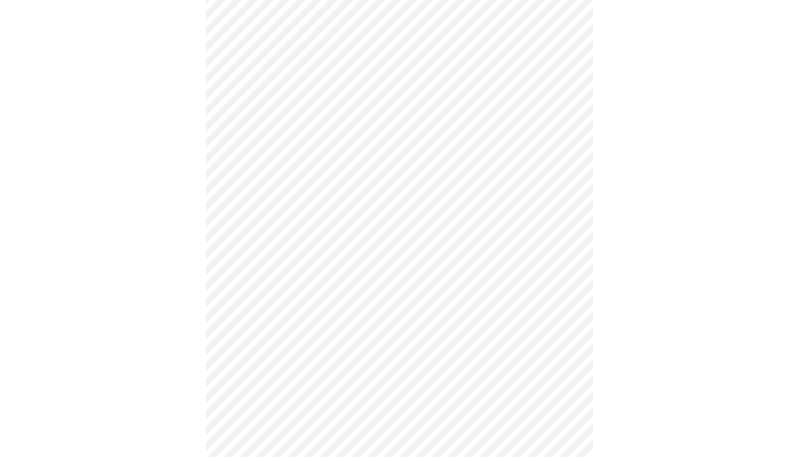
scroll to position [0, 0]
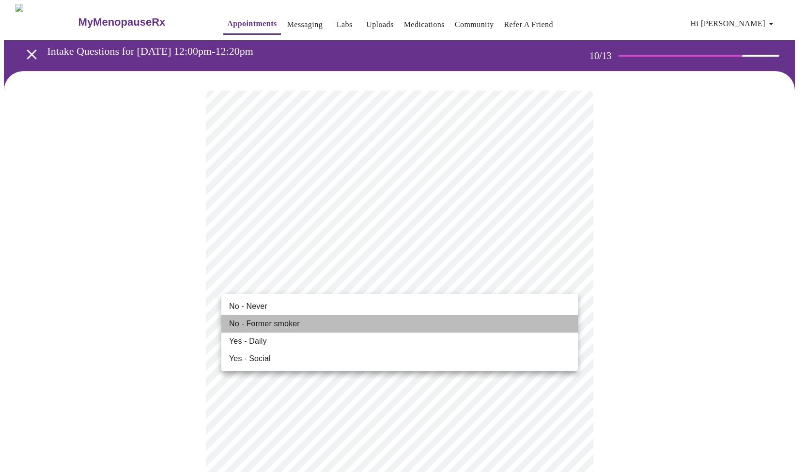
click at [269, 323] on span "No - Former smoker" at bounding box center [264, 324] width 71 height 12
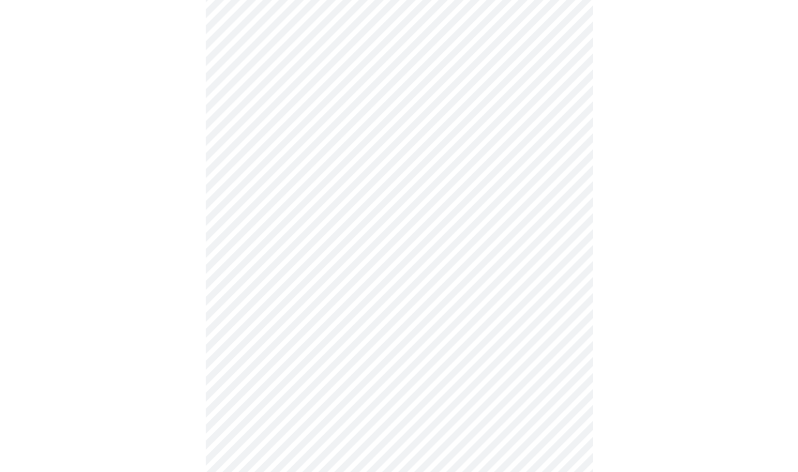
scroll to position [689, 0]
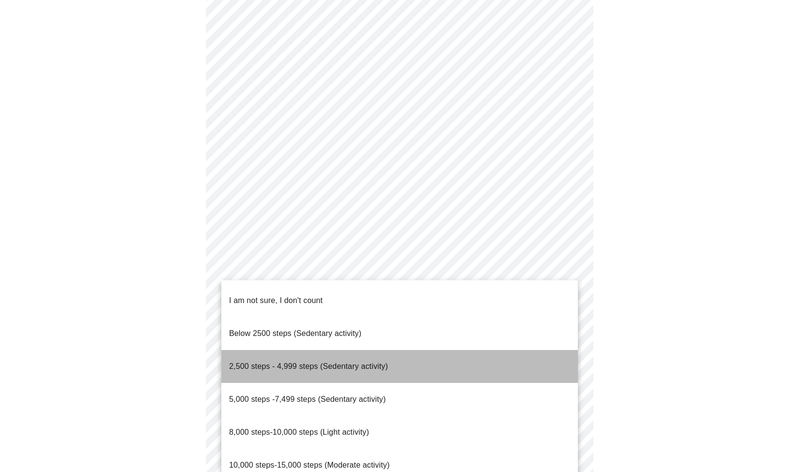
click at [343, 362] on span "2,500 steps - 4,999 steps (Sedentary activity)" at bounding box center [308, 366] width 159 height 8
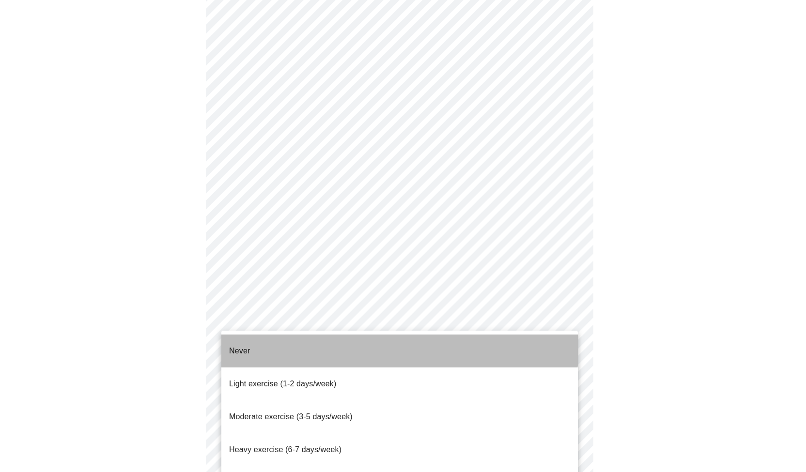
click at [242, 347] on span "Never" at bounding box center [239, 351] width 21 height 8
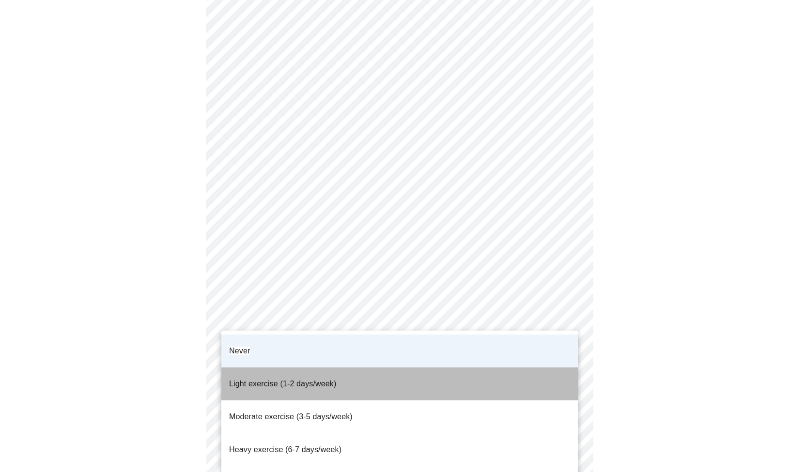
click at [275, 380] on span "Light exercise (1-2 days/week)" at bounding box center [282, 384] width 107 height 8
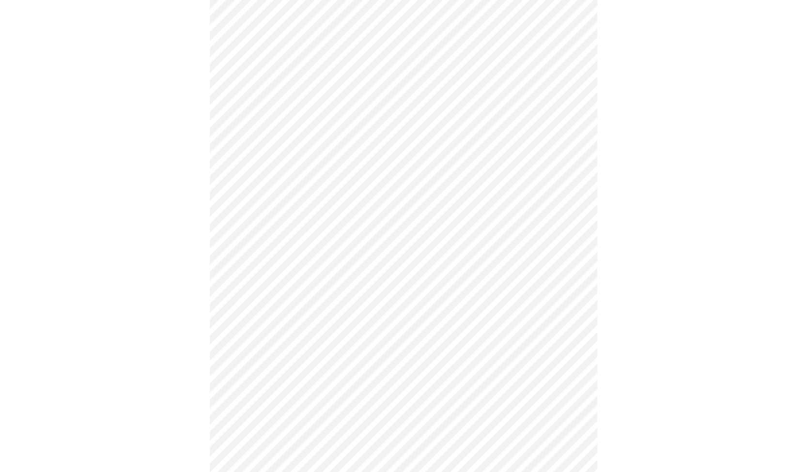
scroll to position [782, 0]
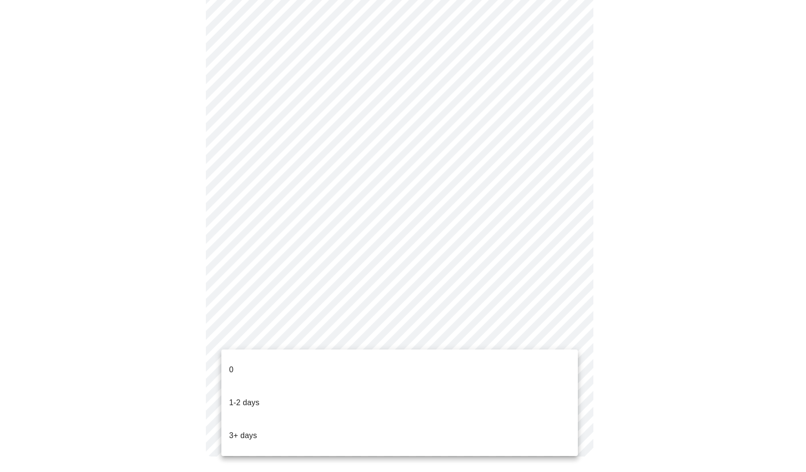
click at [242, 397] on p "1-2 days" at bounding box center [244, 403] width 31 height 12
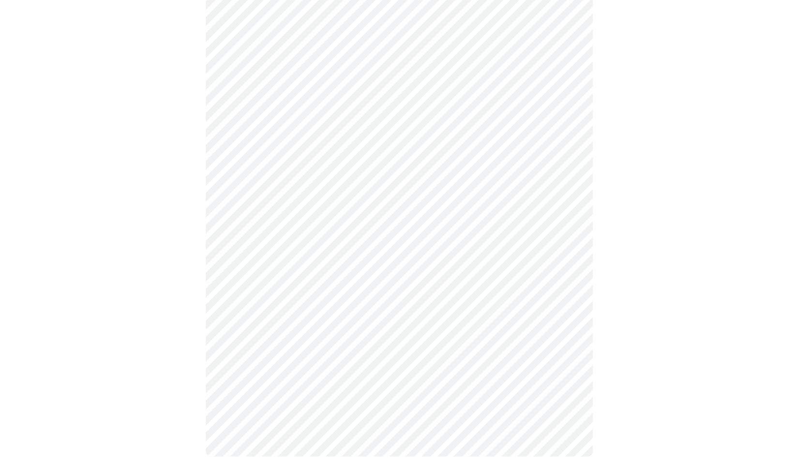
scroll to position [0, 0]
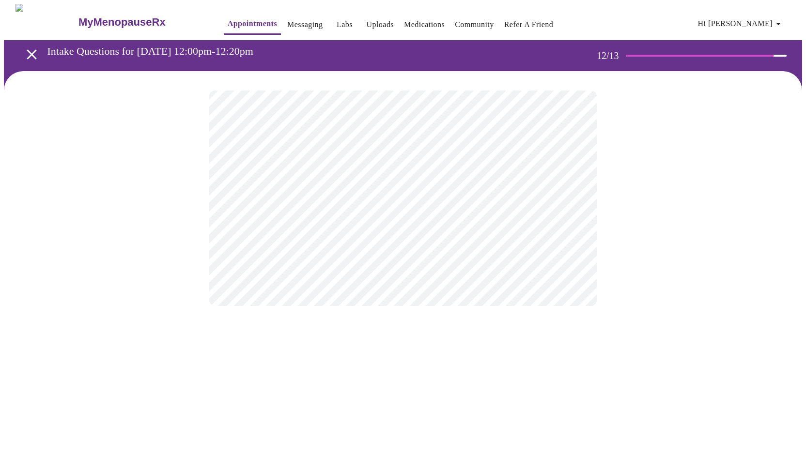
click at [474, 205] on body "MyMenopauseRx Appointments Messaging Labs Uploads Medications Community Refer a…" at bounding box center [403, 165] width 798 height 322
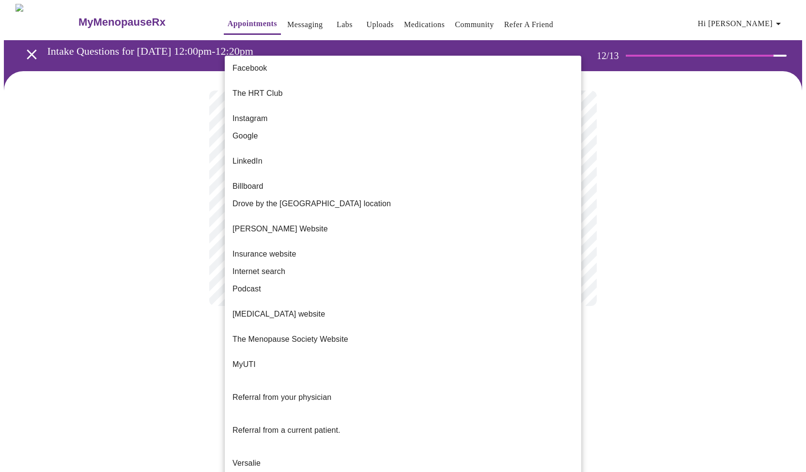
click at [276, 130] on li "Google" at bounding box center [403, 135] width 356 height 17
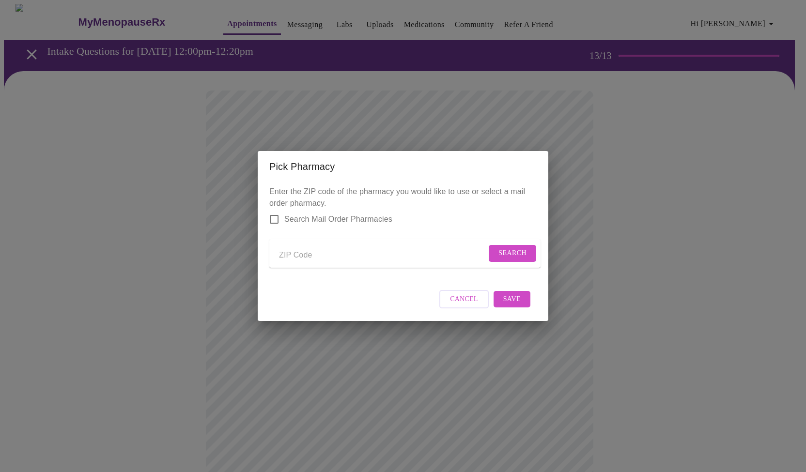
click at [368, 110] on div "Pick Pharmacy Enter the ZIP code of the pharmacy you would like to use or selec…" at bounding box center [403, 236] width 806 height 472
